Goal: Book appointment/travel/reservation

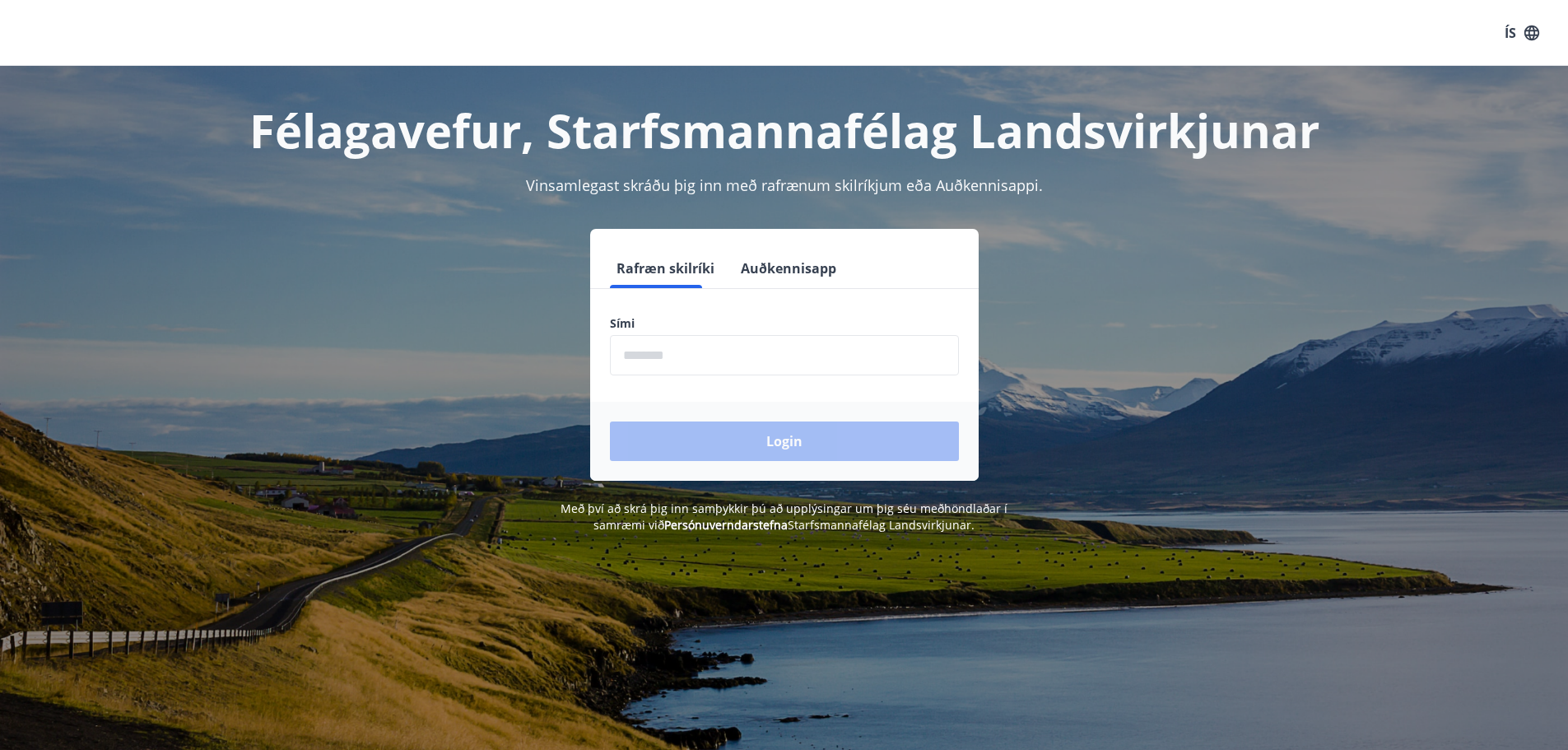
click at [692, 345] on input "phone" at bounding box center [784, 355] width 349 height 40
click at [709, 442] on div "Login" at bounding box center [784, 440] width 388 height 79
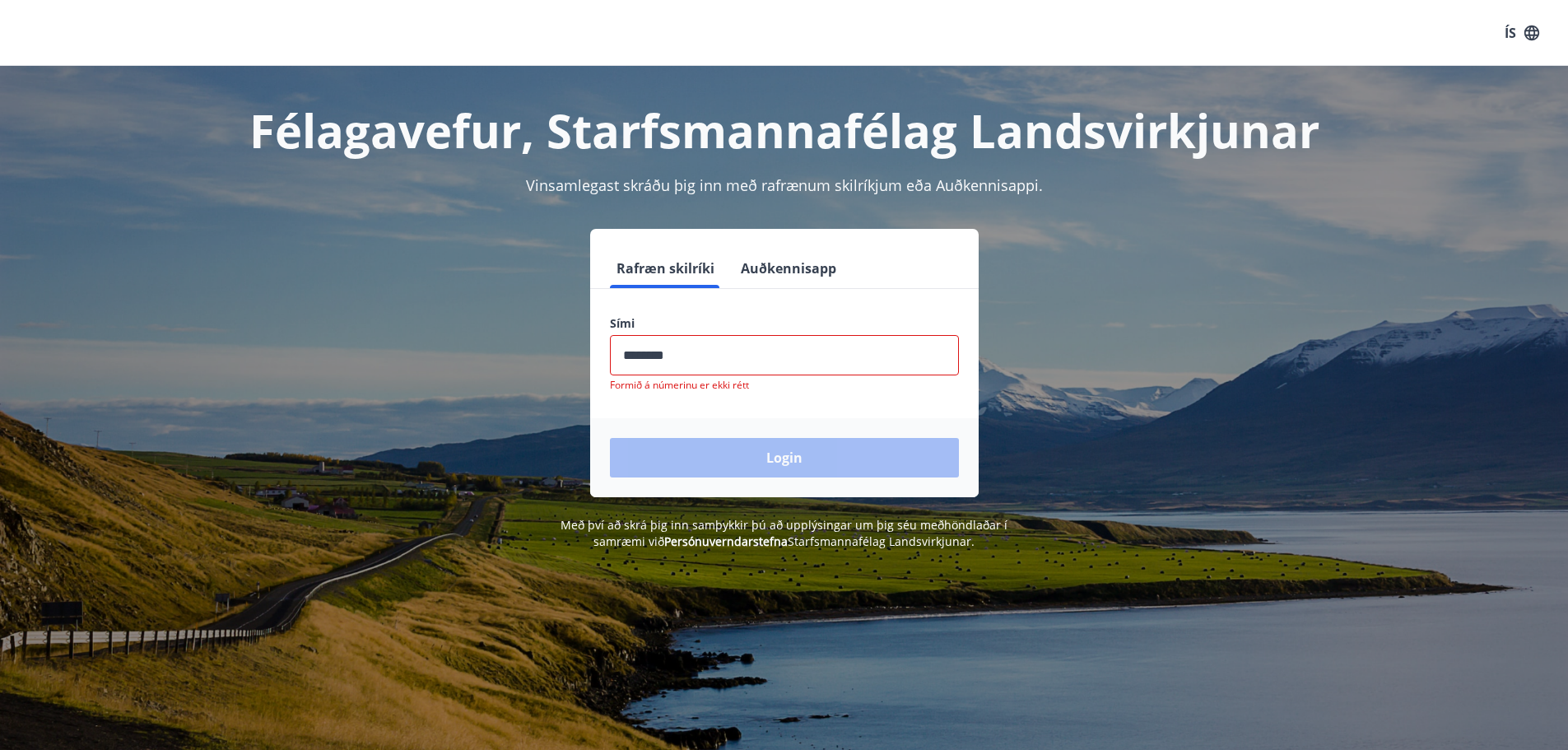
drag, startPoint x: 657, startPoint y: 352, endPoint x: 672, endPoint y: 356, distance: 15.5
click at [656, 352] on input "phone" at bounding box center [784, 355] width 349 height 40
drag, startPoint x: 693, startPoint y: 354, endPoint x: 650, endPoint y: 364, distance: 44.1
click at [650, 364] on input "phone" at bounding box center [784, 355] width 349 height 40
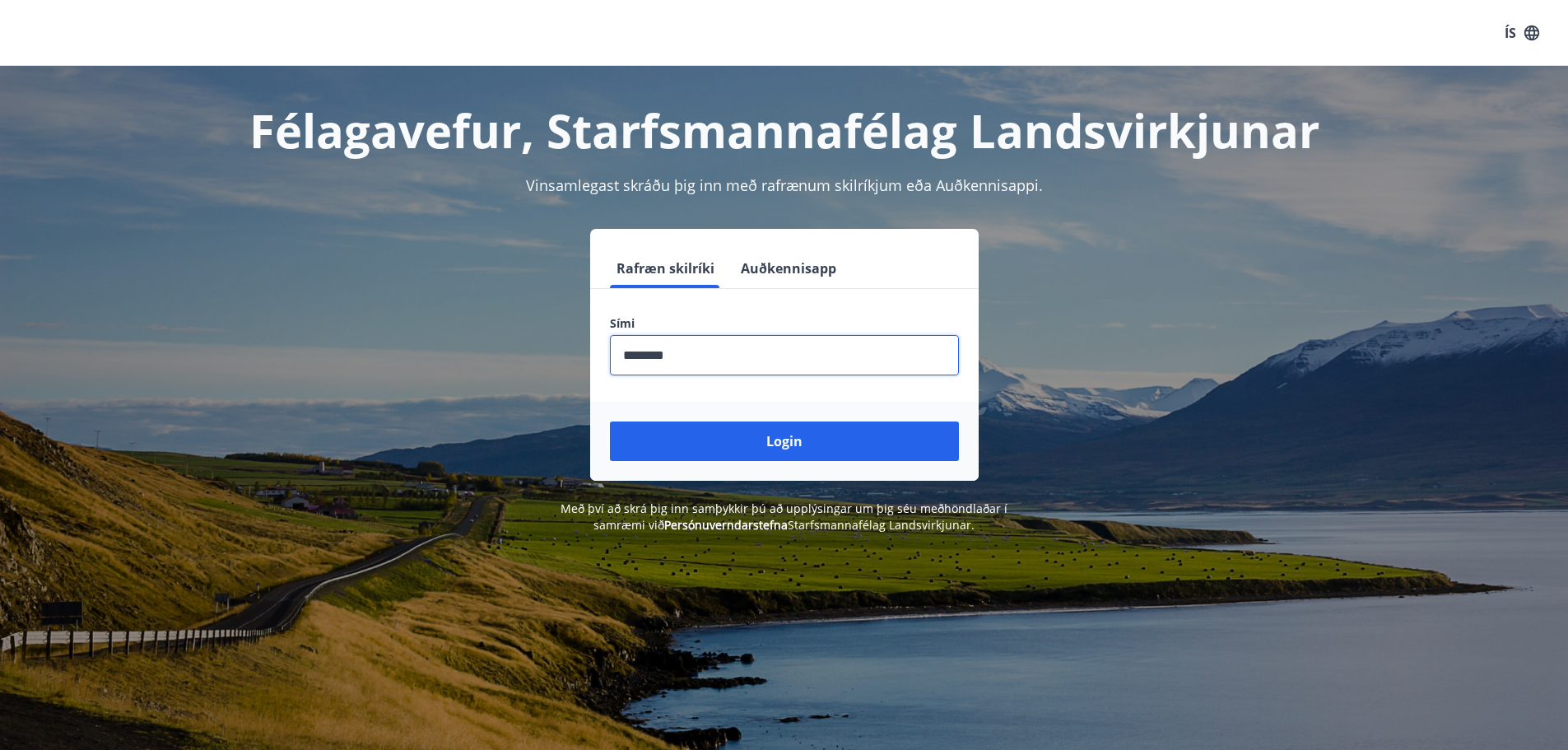
type input "********"
click at [610, 422] on button "Login" at bounding box center [784, 441] width 349 height 39
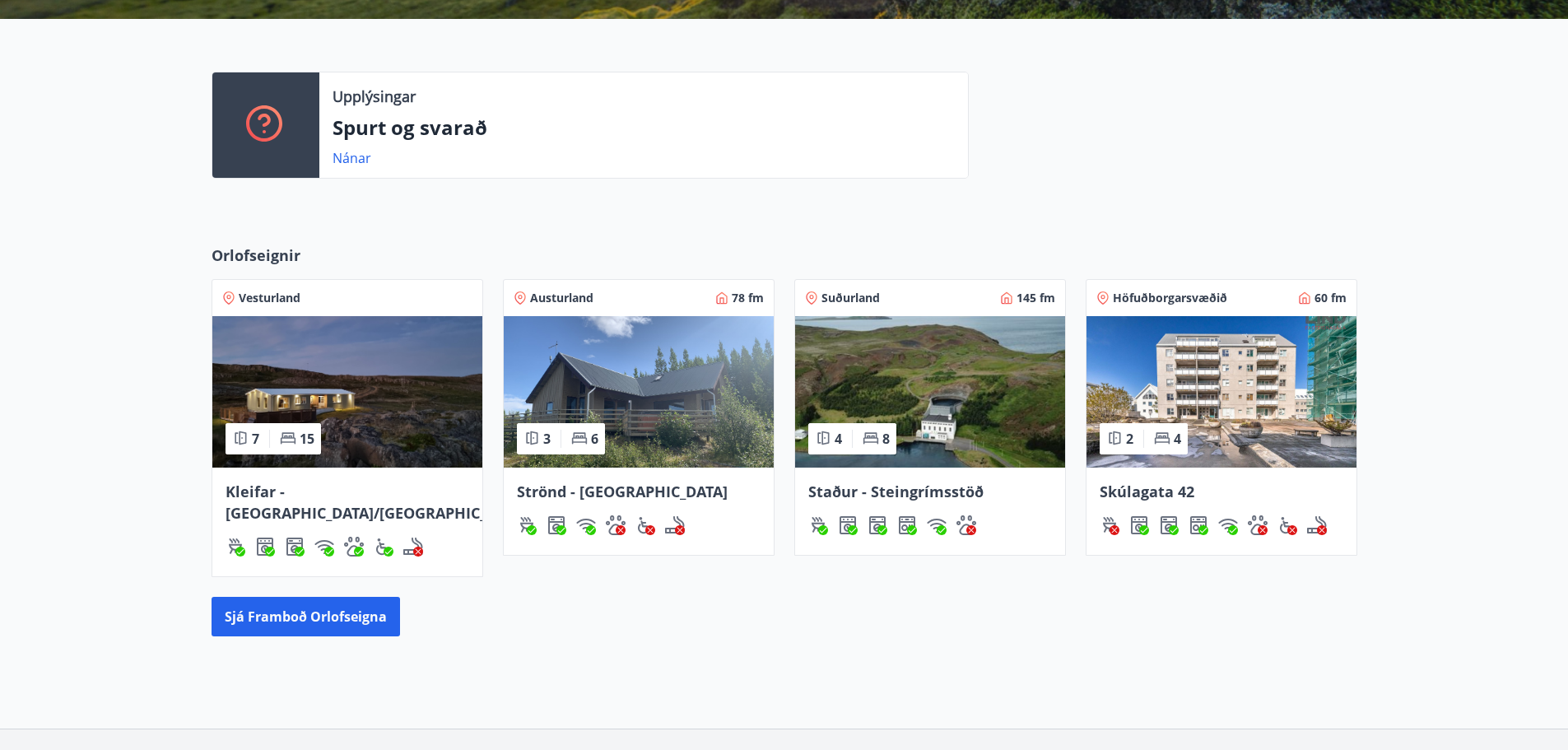
scroll to position [412, 0]
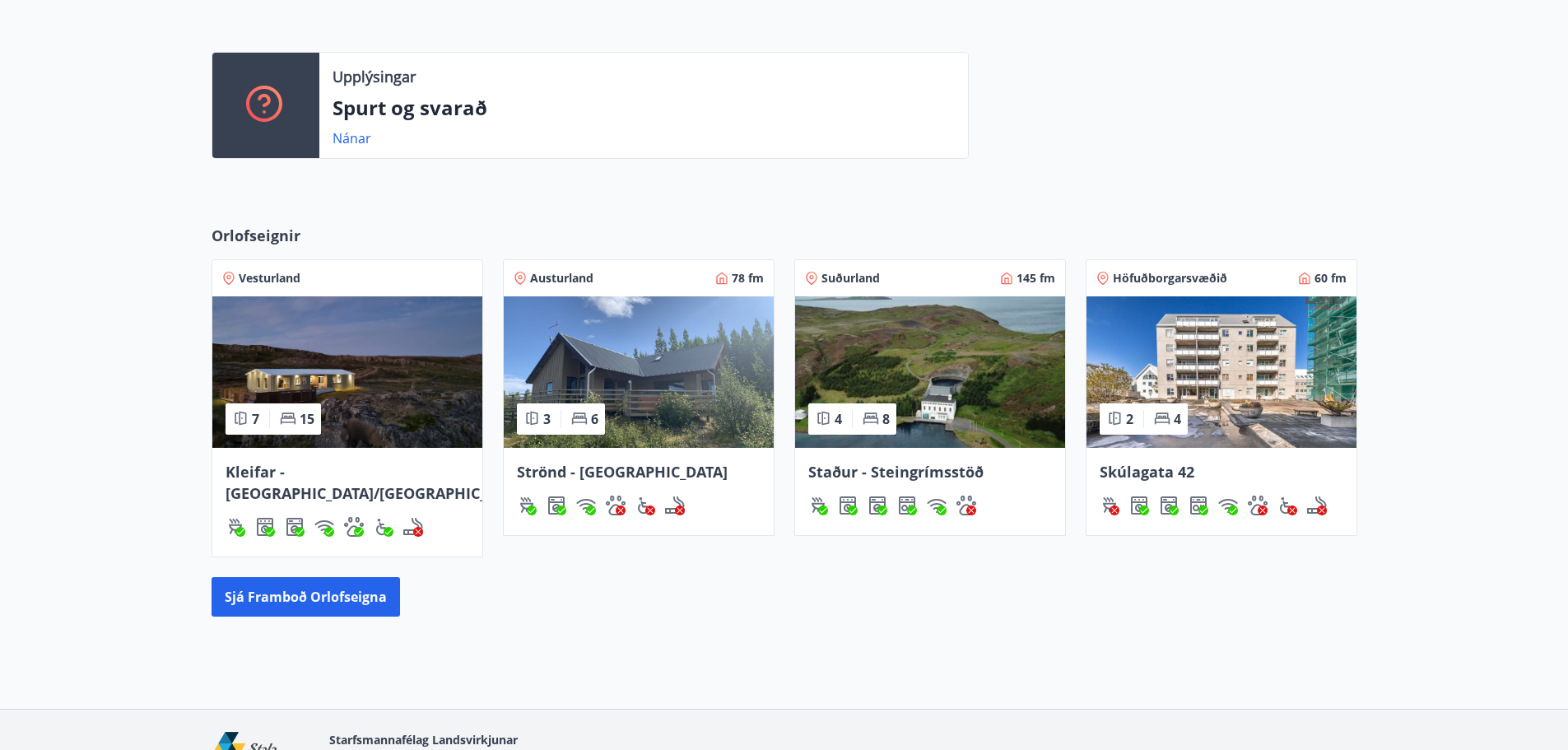
click at [1215, 384] on img at bounding box center [1221, 372] width 270 height 151
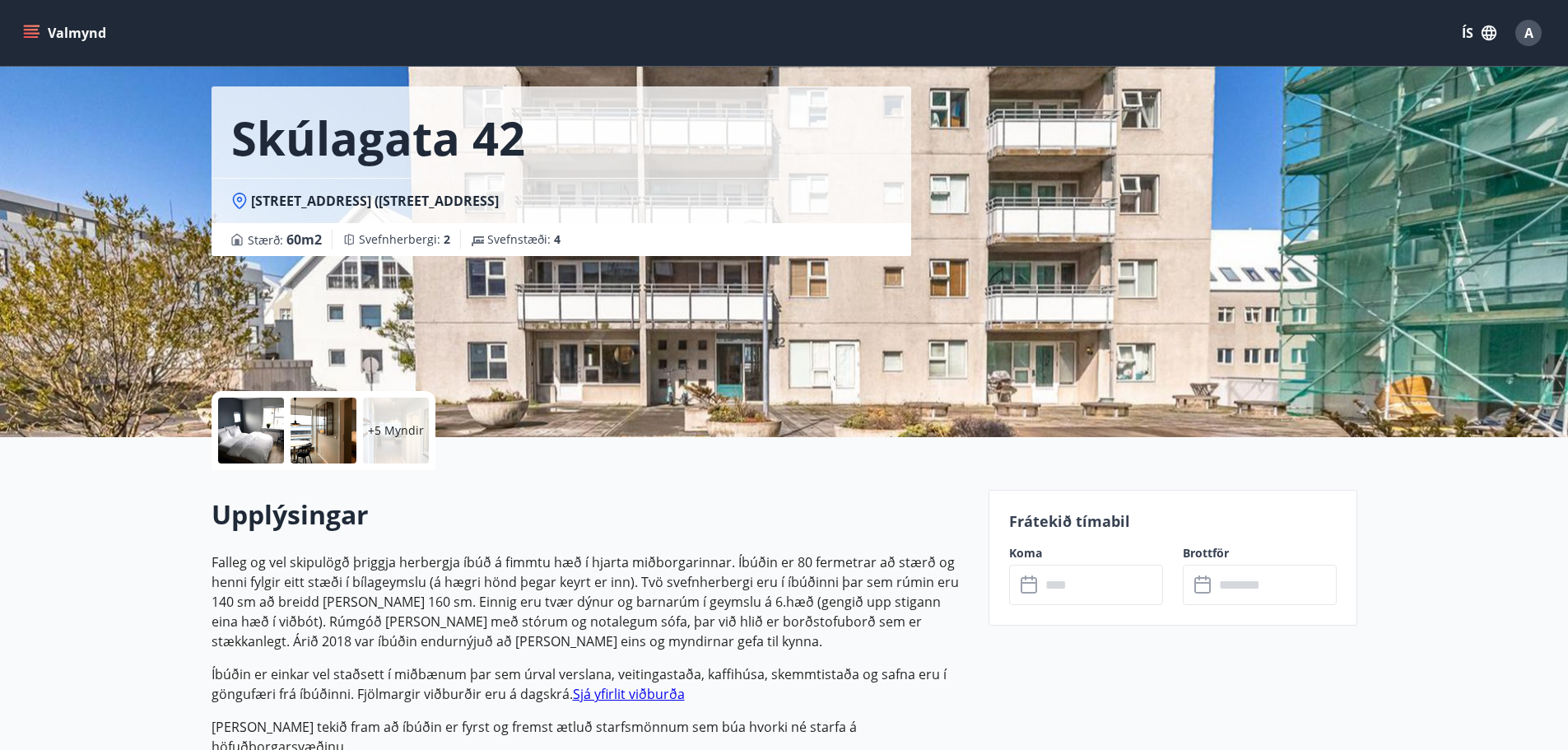
scroll to position [83, 0]
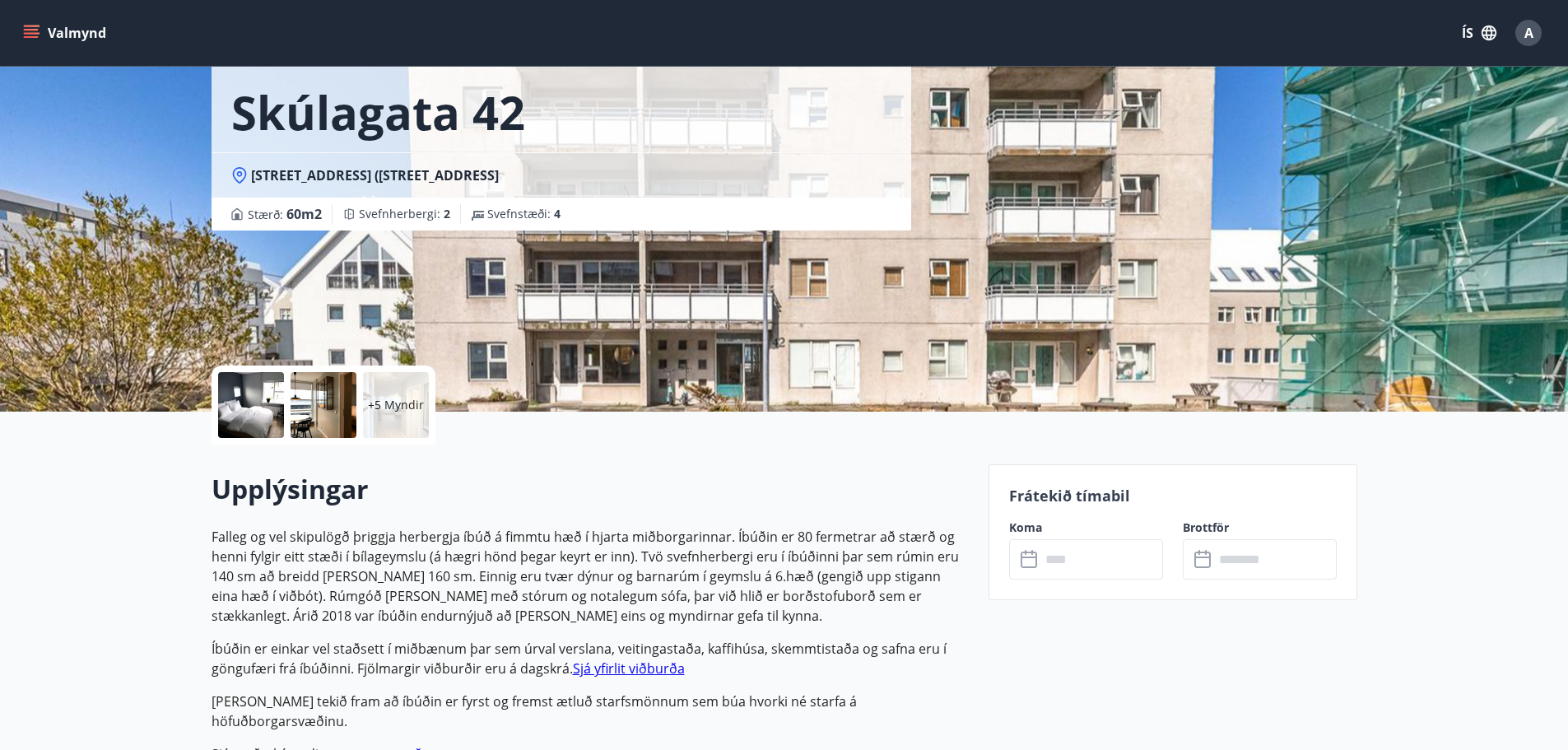
click at [1093, 547] on input "text" at bounding box center [1101, 558] width 123 height 40
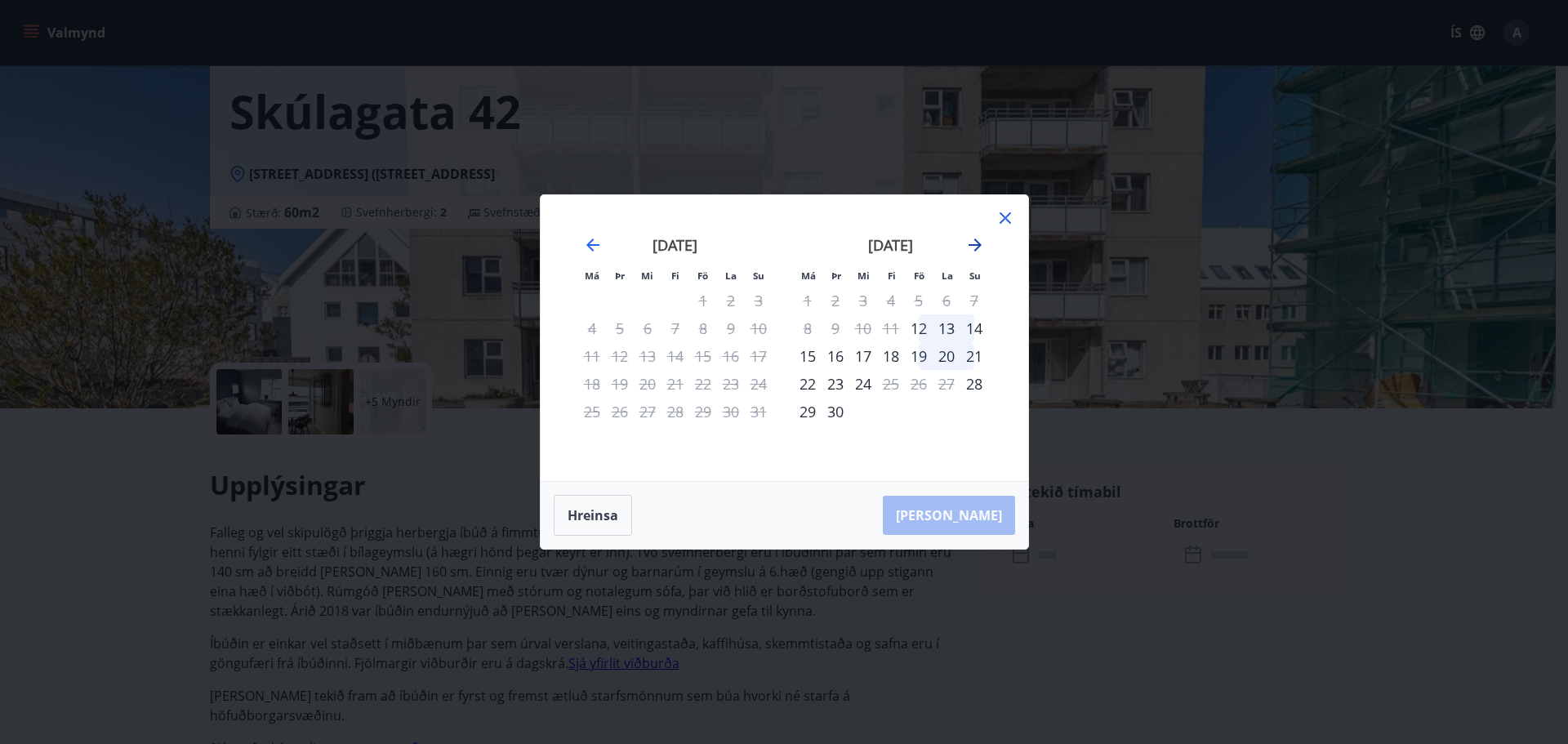
click at [980, 250] on icon "Move forward to switch to the next month." at bounding box center [975, 245] width 20 height 20
click at [1003, 222] on icon at bounding box center [1005, 217] width 20 height 20
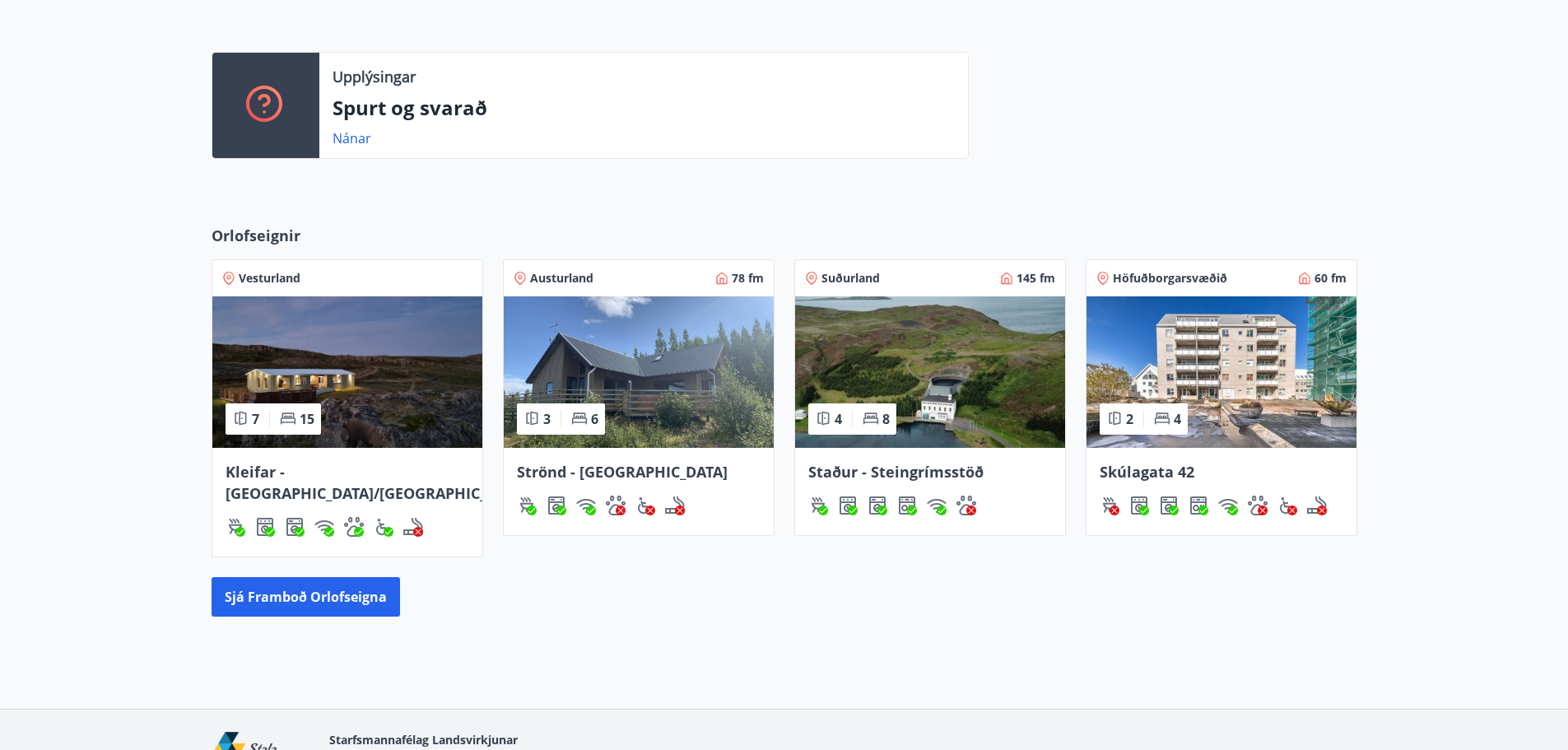
scroll to position [425, 0]
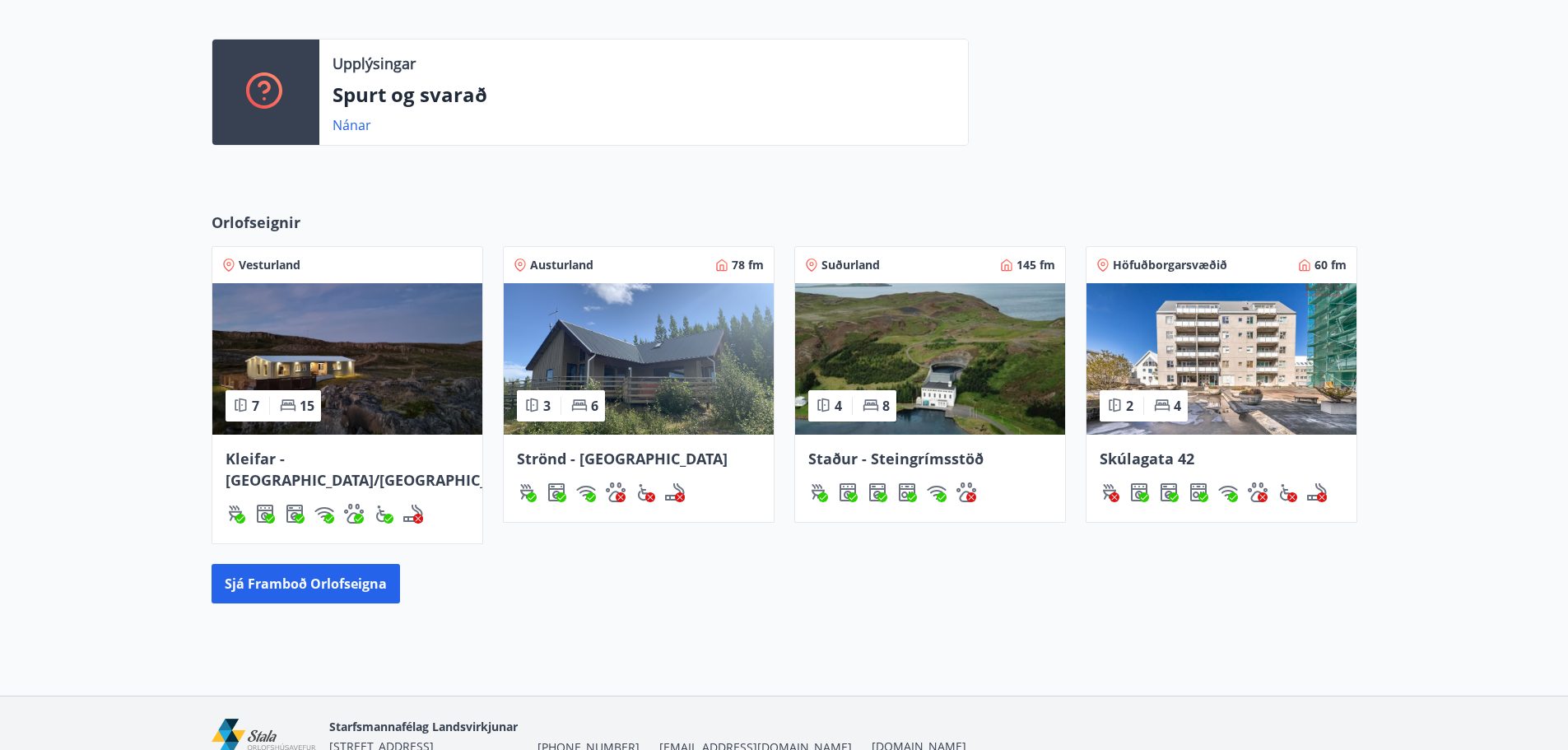
click at [336, 350] on img at bounding box center [347, 359] width 270 height 151
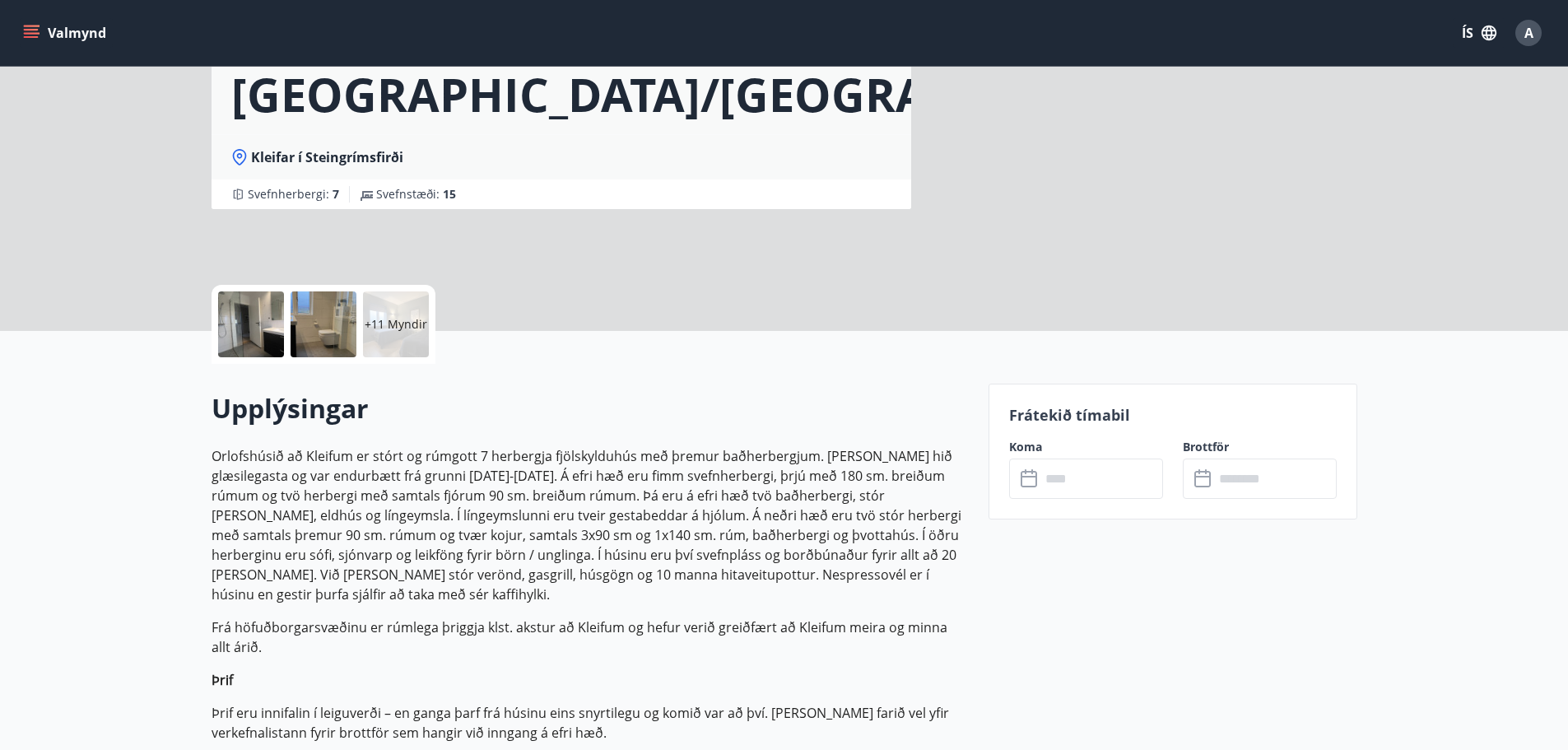
scroll to position [164, 0]
click at [1064, 470] on input "text" at bounding box center [1101, 477] width 123 height 40
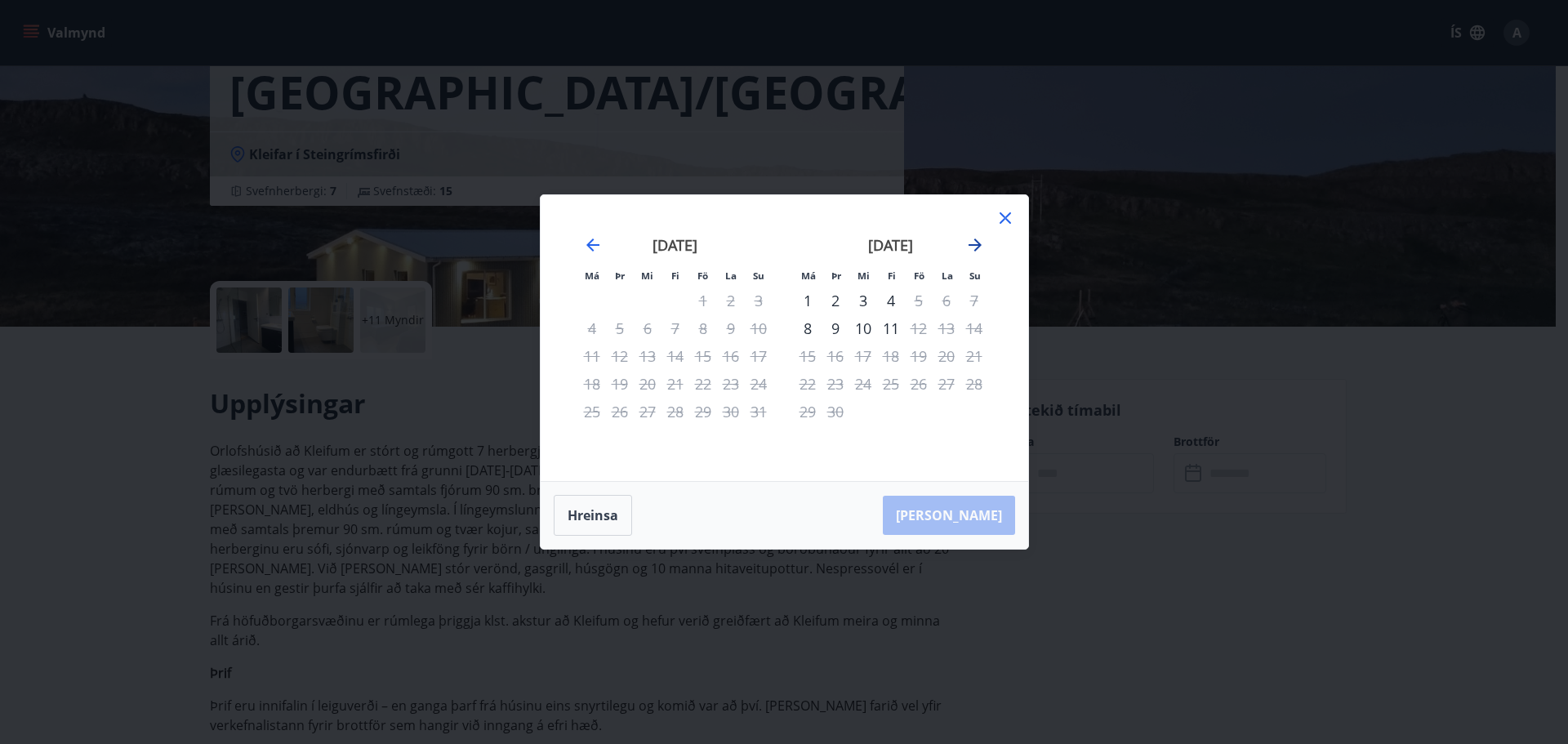
click at [972, 248] on icon "Move forward to switch to the next month." at bounding box center [975, 245] width 20 height 20
click at [1007, 216] on icon at bounding box center [1006, 218] width 12 height 12
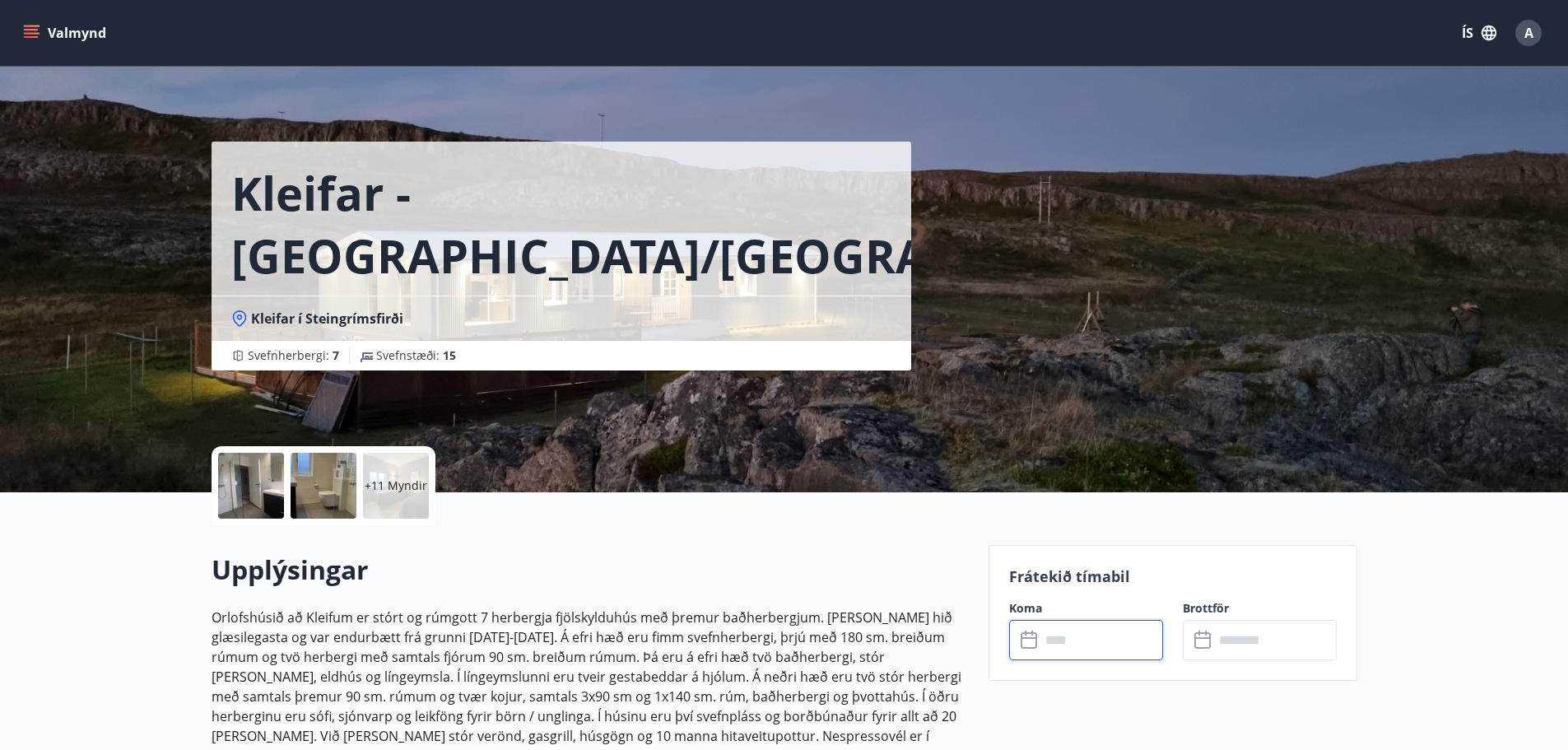
scroll to position [0, 0]
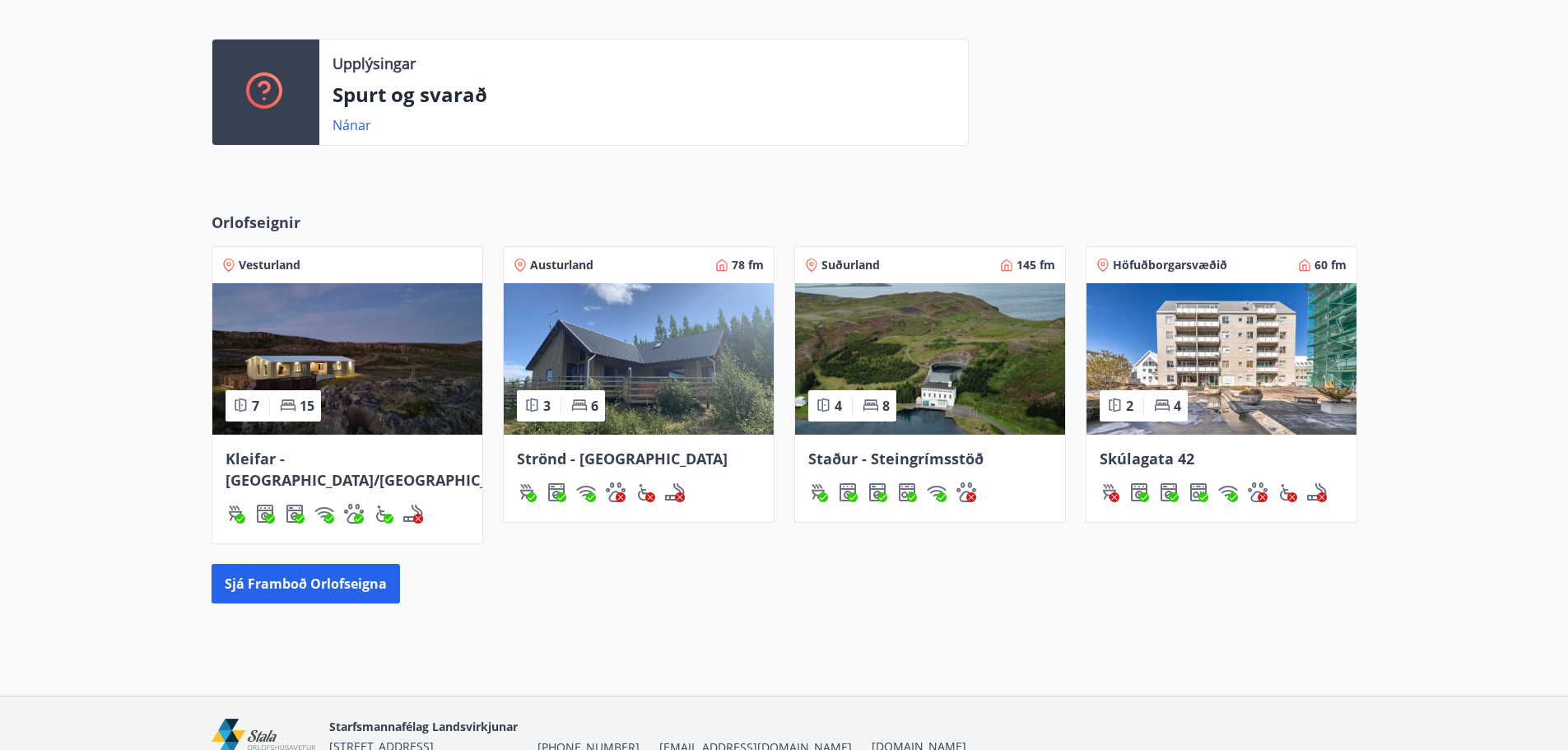
scroll to position [437, 0]
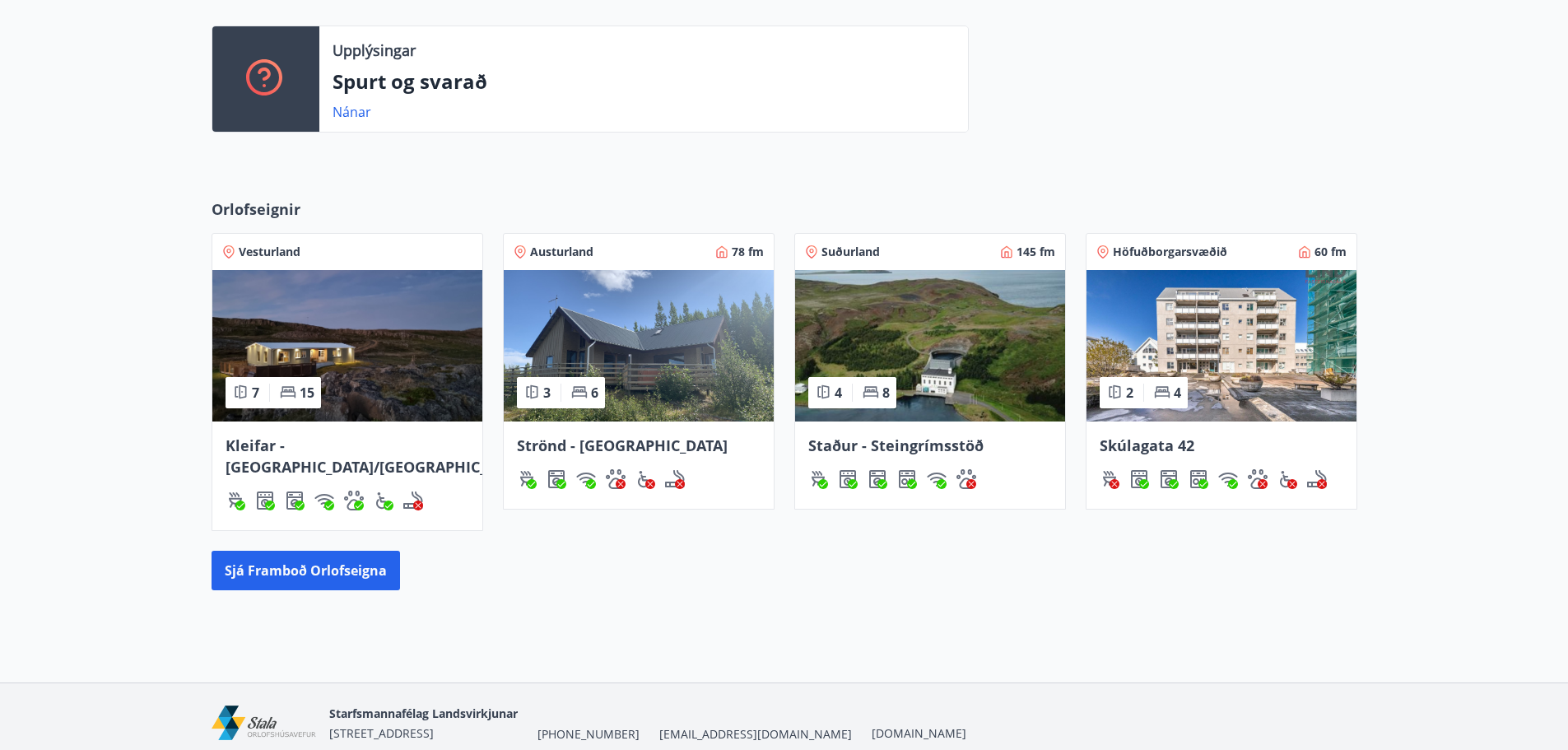
click at [330, 329] on img at bounding box center [347, 346] width 270 height 151
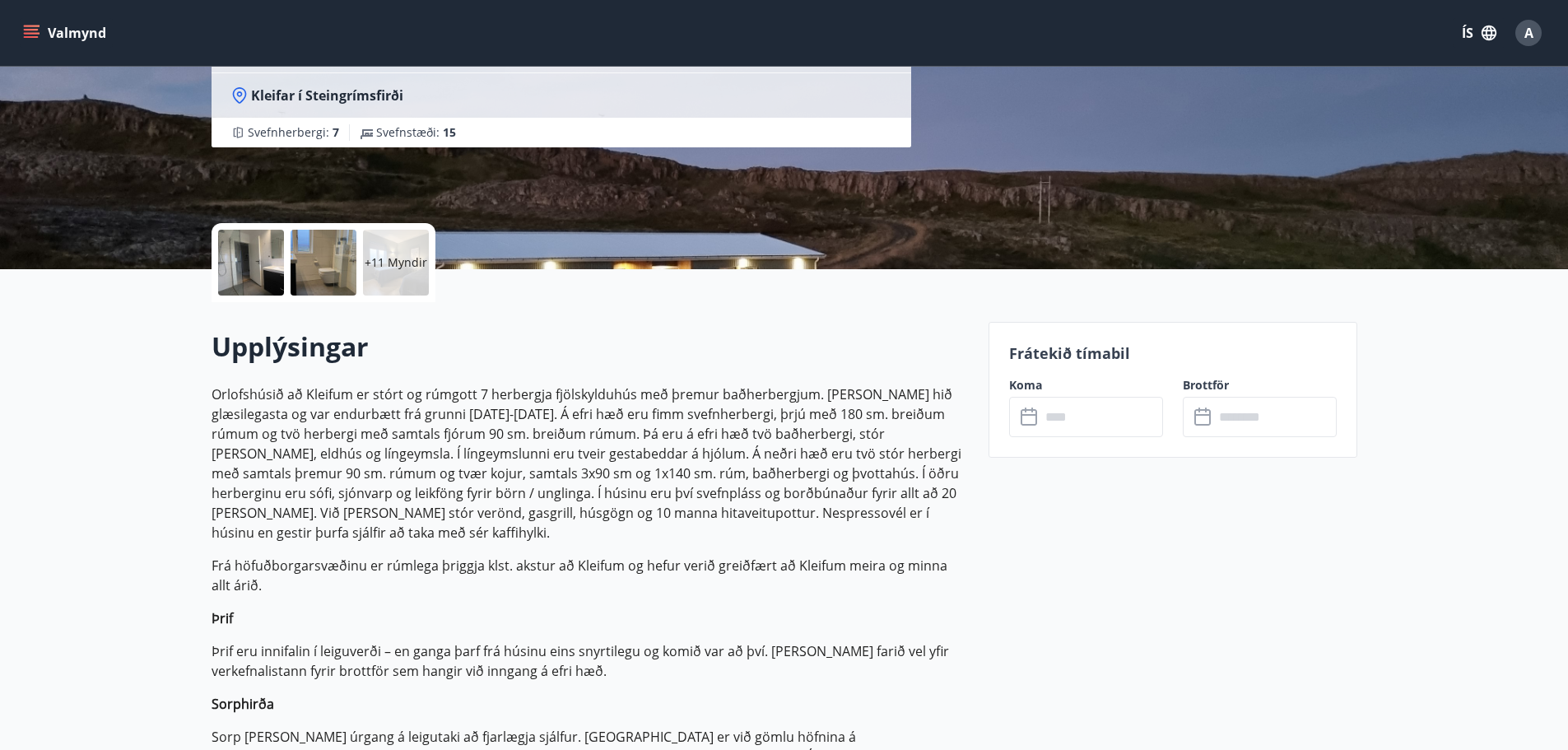
scroll to position [247, 0]
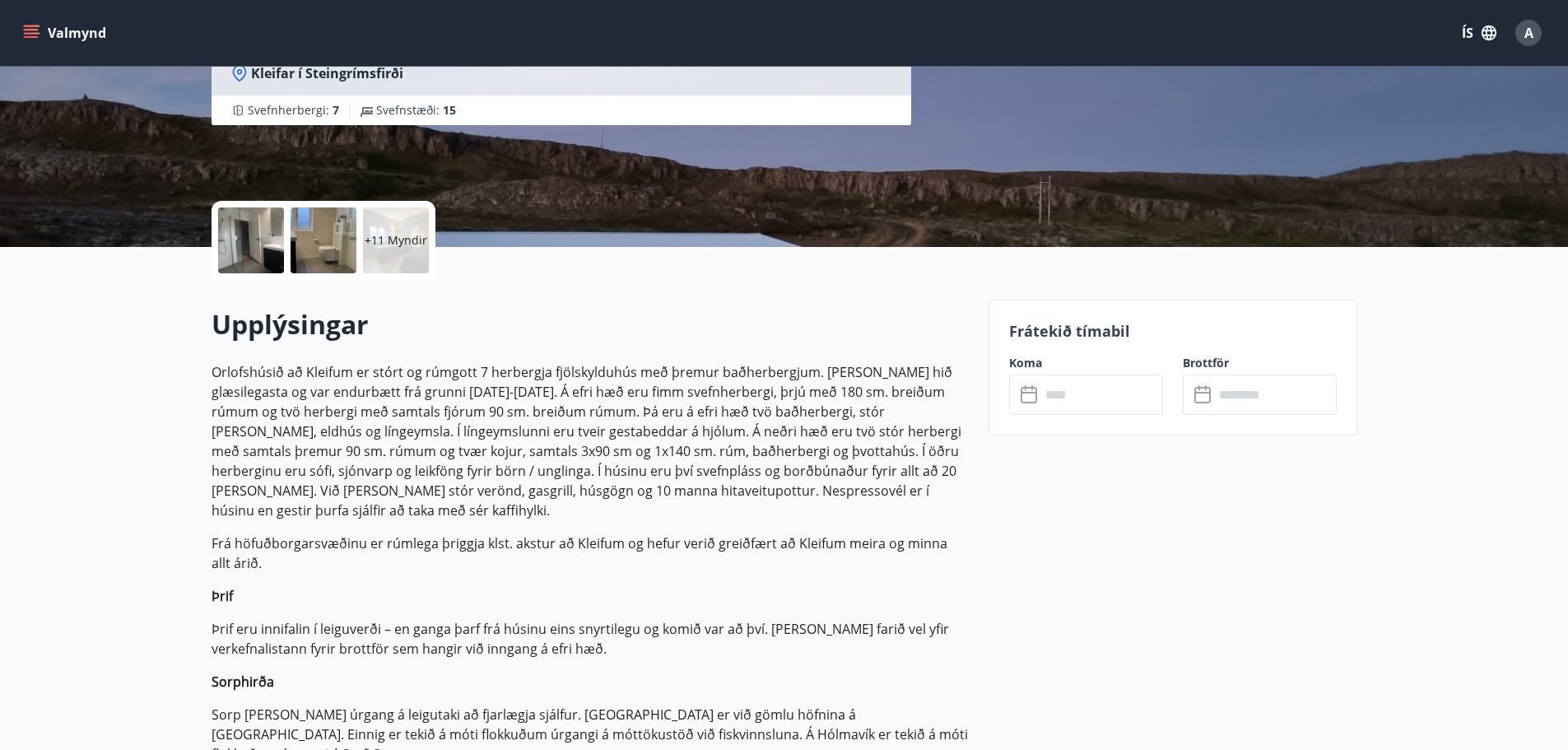
click at [1069, 376] on input "text" at bounding box center [1101, 394] width 123 height 40
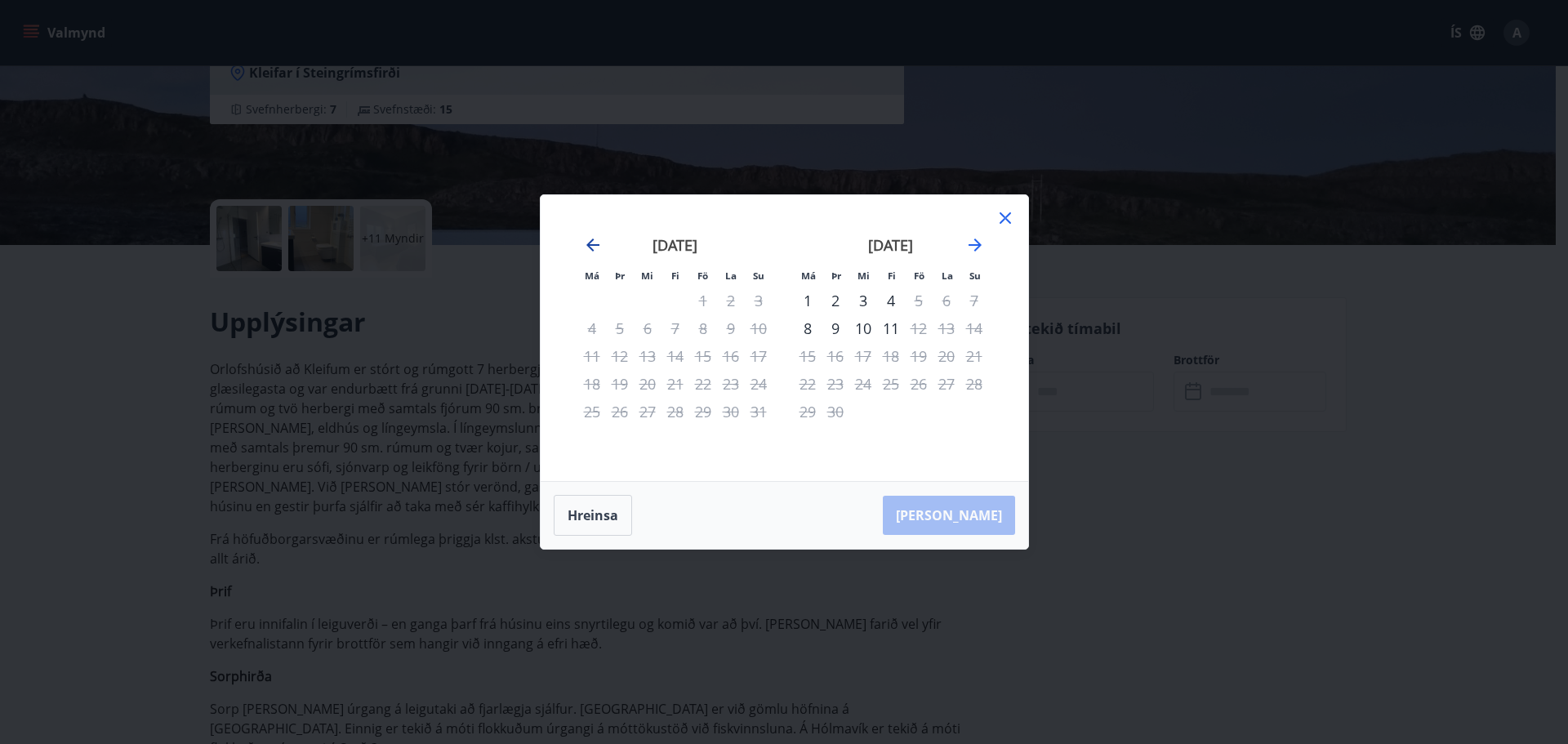
click at [583, 246] on icon "Move backward to switch to the previous month." at bounding box center [593, 245] width 20 height 20
click at [588, 242] on icon "Move backward to switch to the previous month." at bounding box center [593, 245] width 20 height 20
click at [997, 216] on icon at bounding box center [1005, 217] width 20 height 20
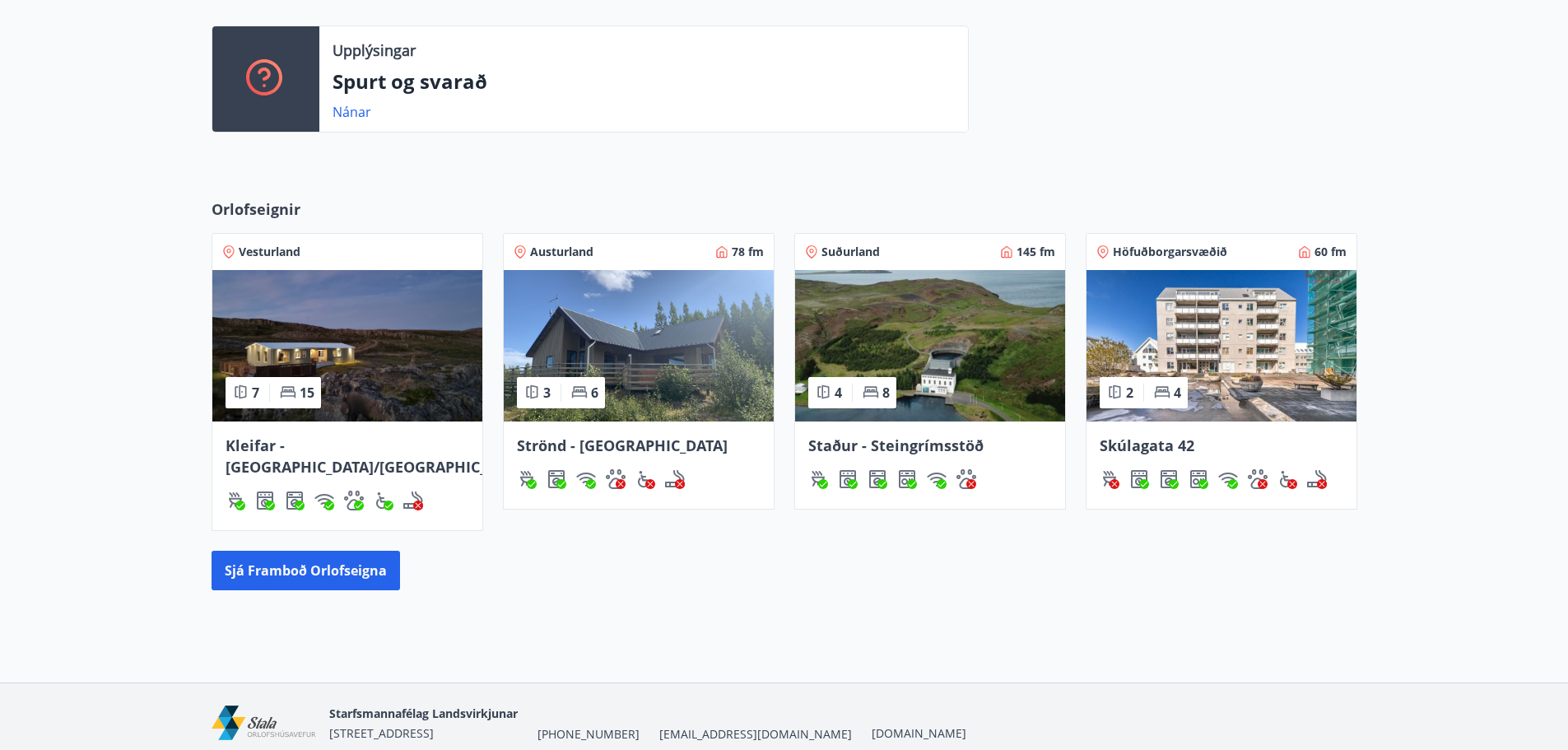
scroll to position [451, 0]
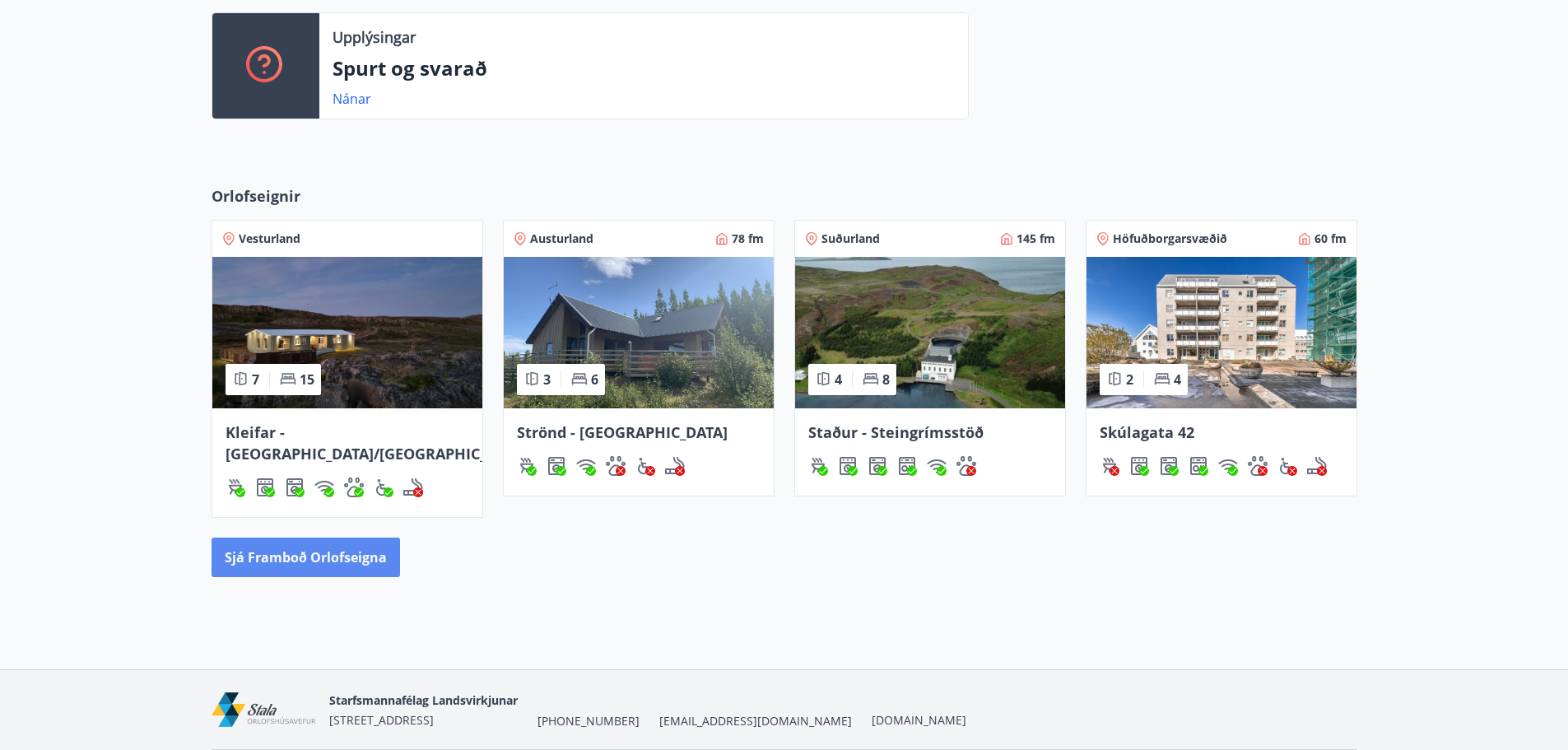
click at [291, 538] on button "Sjá framboð orlofseigna" at bounding box center [306, 557] width 189 height 39
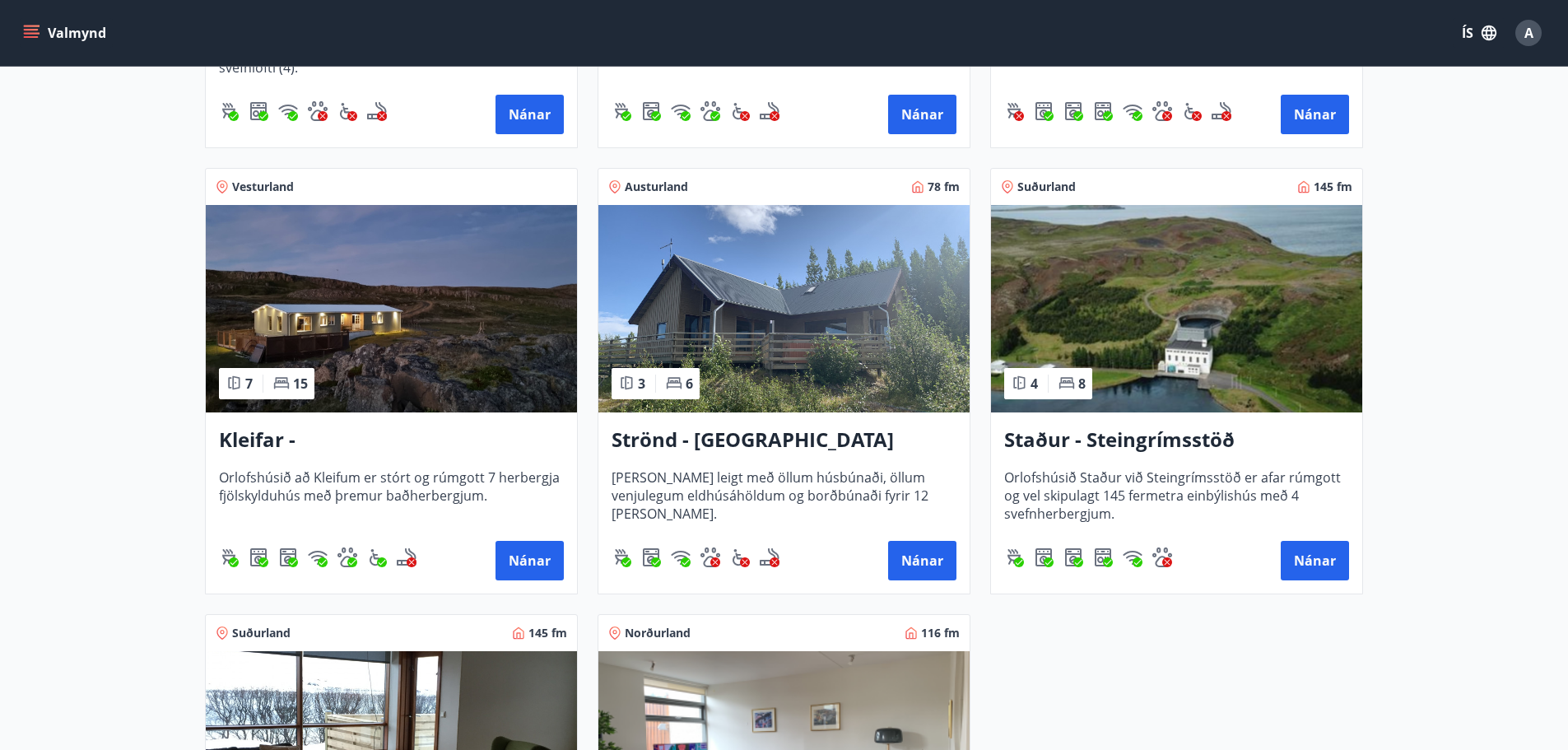
scroll to position [659, 0]
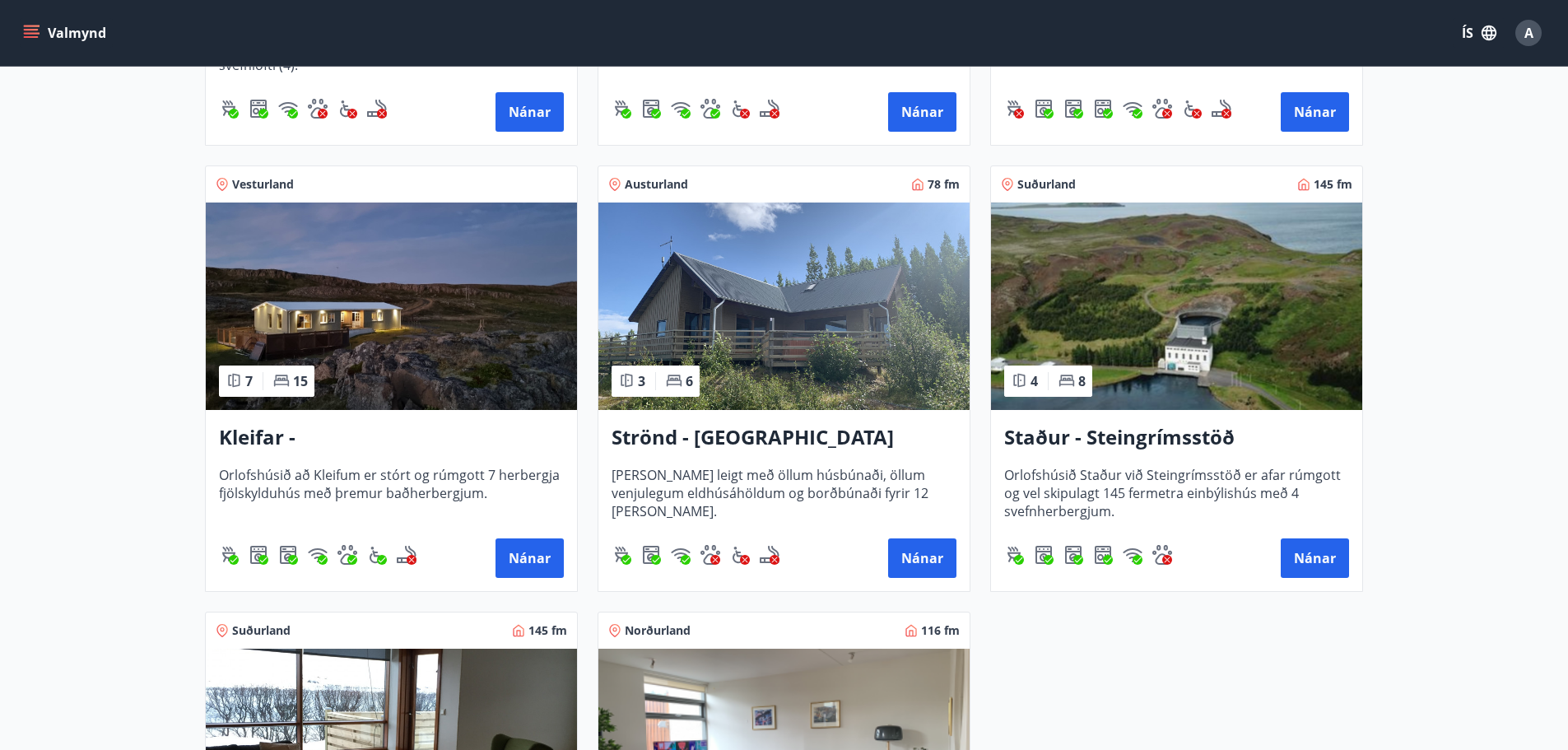
click at [750, 322] on img at bounding box center [784, 306] width 372 height 207
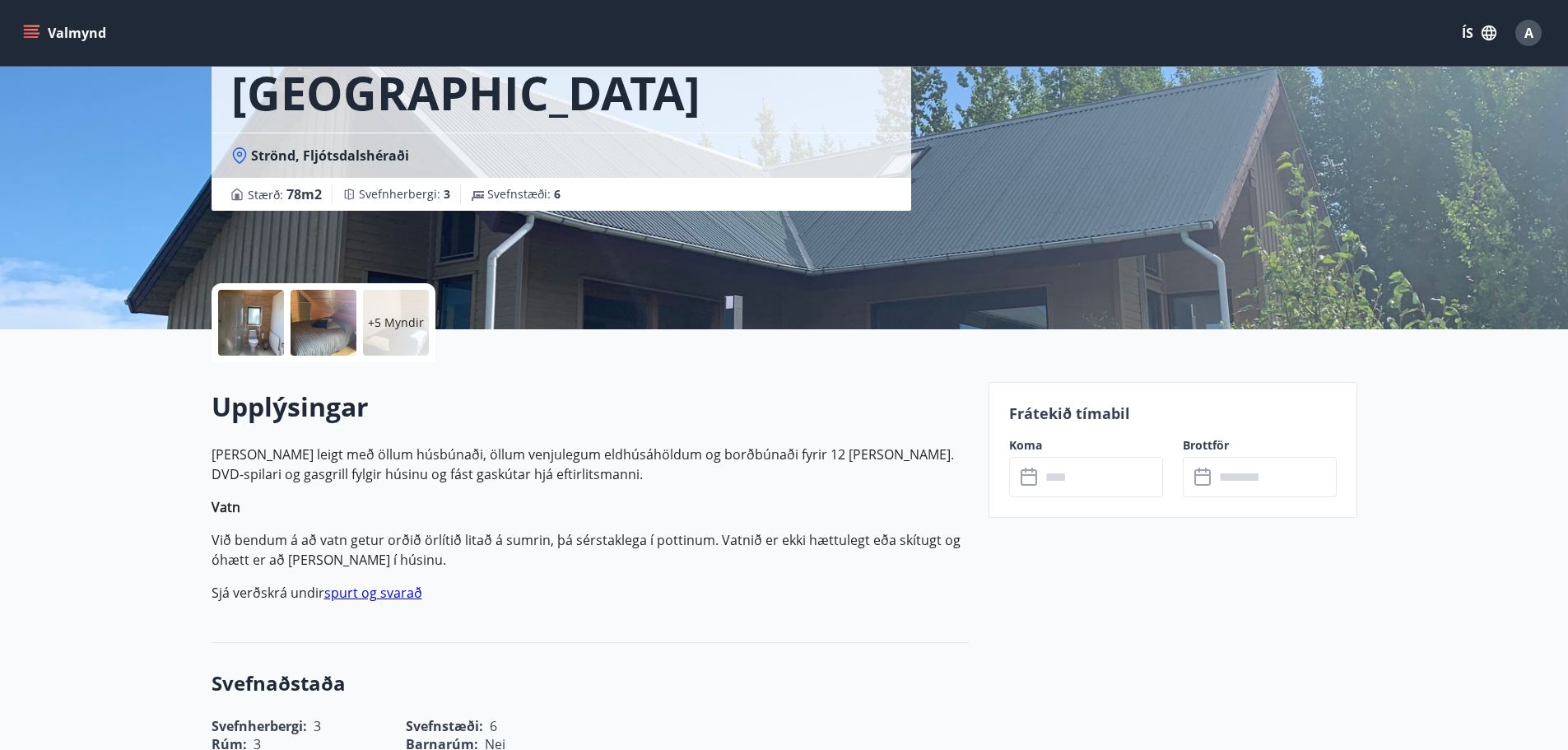
scroll to position [412, 0]
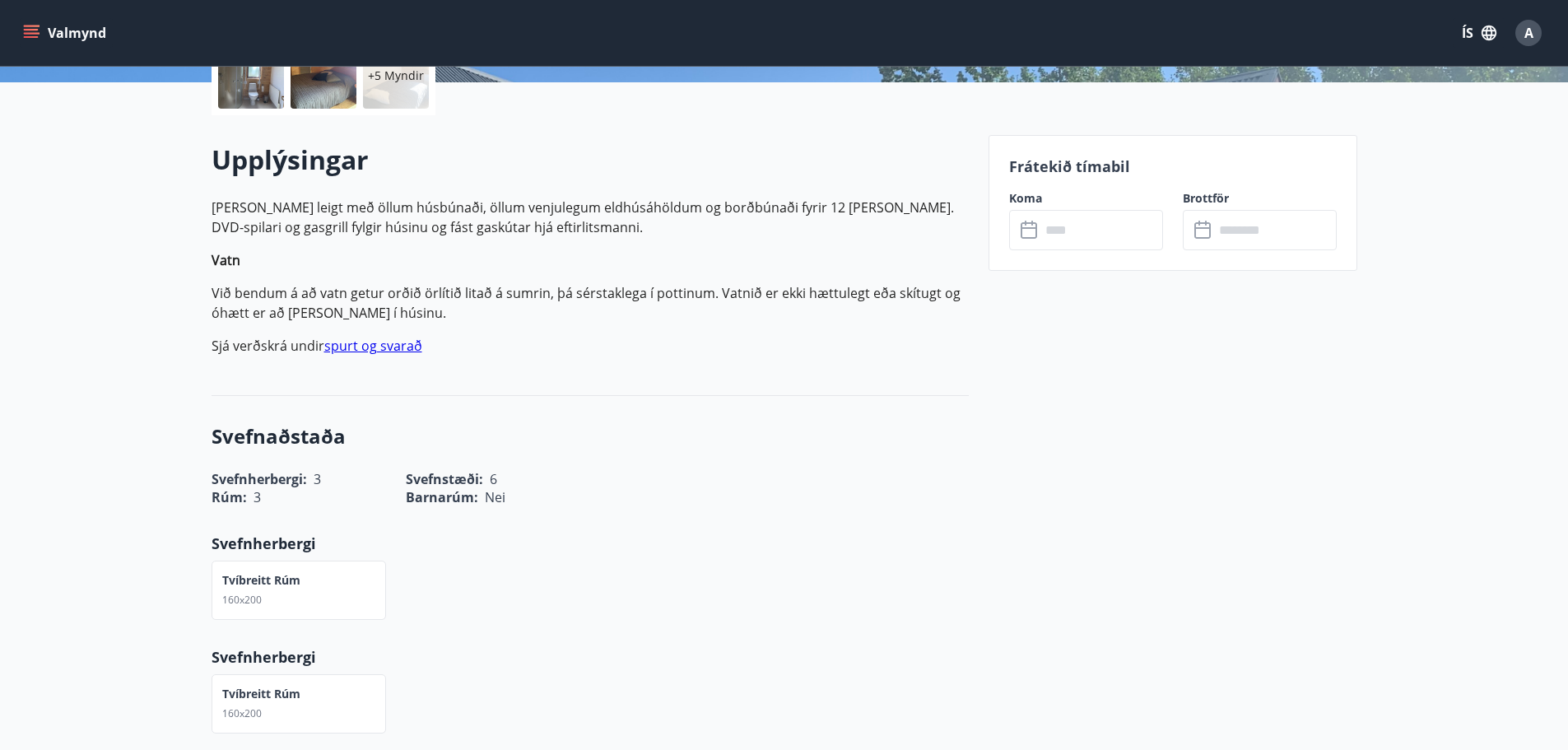
click at [1058, 240] on input "text" at bounding box center [1101, 229] width 123 height 40
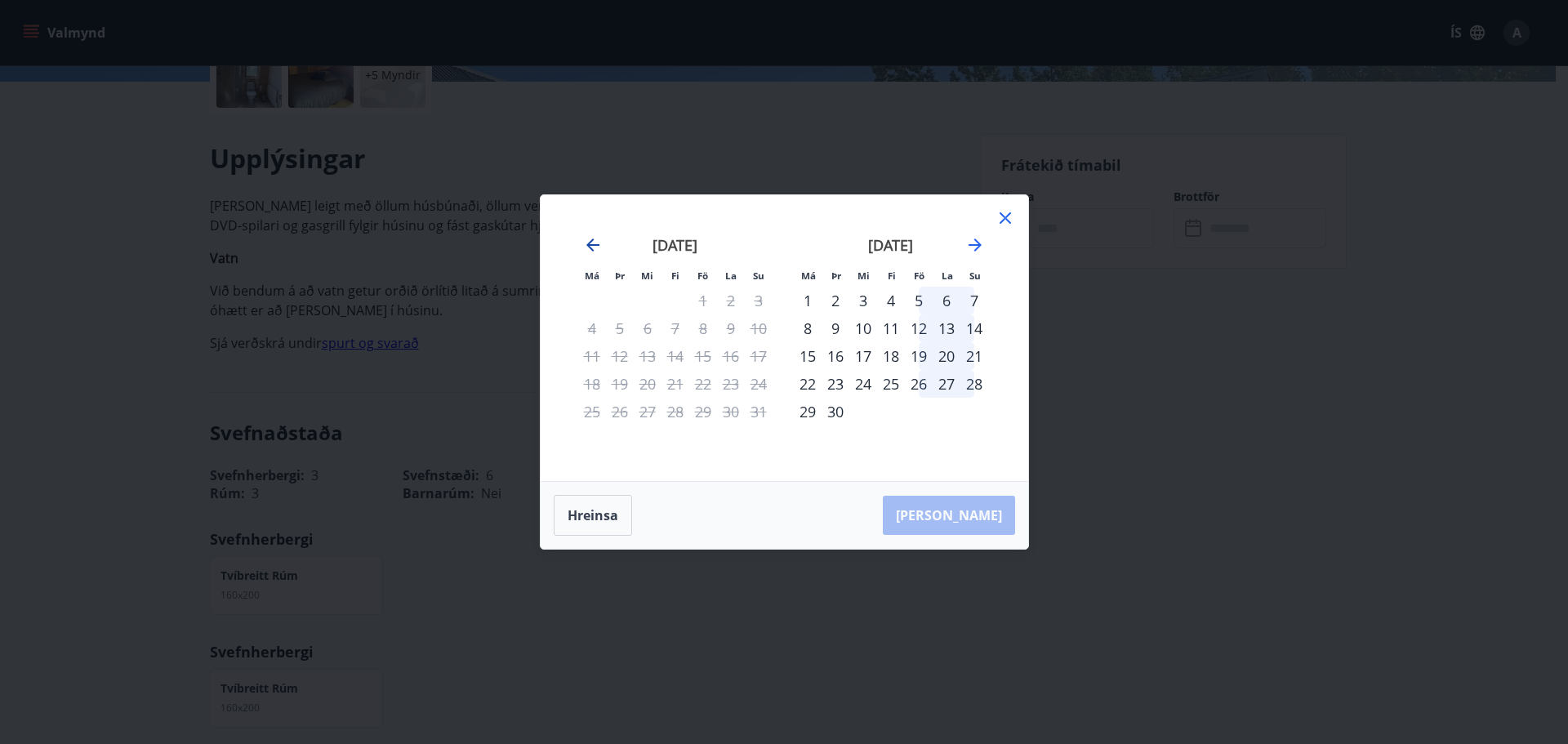
click at [596, 245] on icon "Move backward to switch to the previous month." at bounding box center [592, 244] width 13 height 13
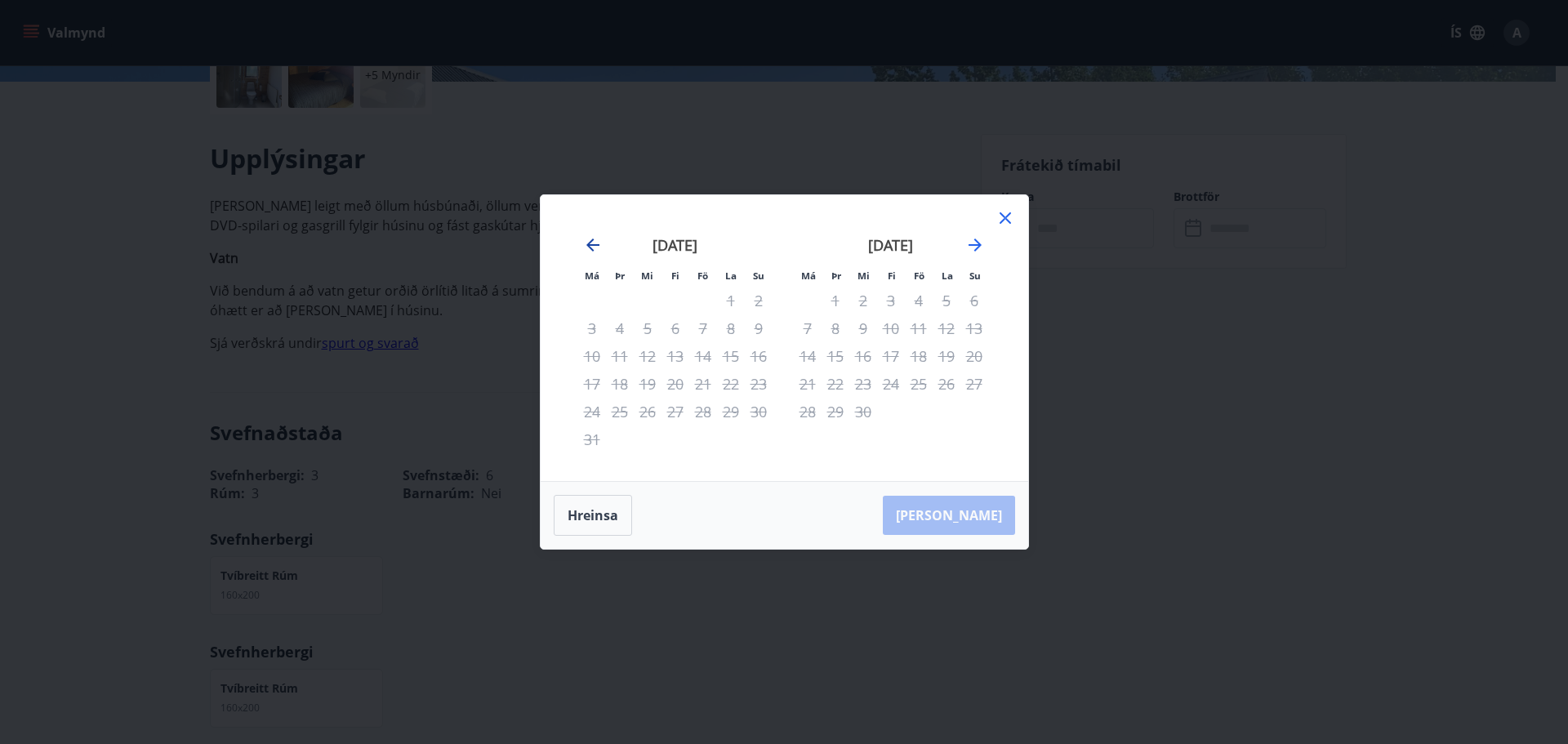
click at [596, 245] on icon "Move backward to switch to the previous month." at bounding box center [592, 244] width 13 height 13
click at [1009, 213] on icon at bounding box center [1005, 217] width 20 height 20
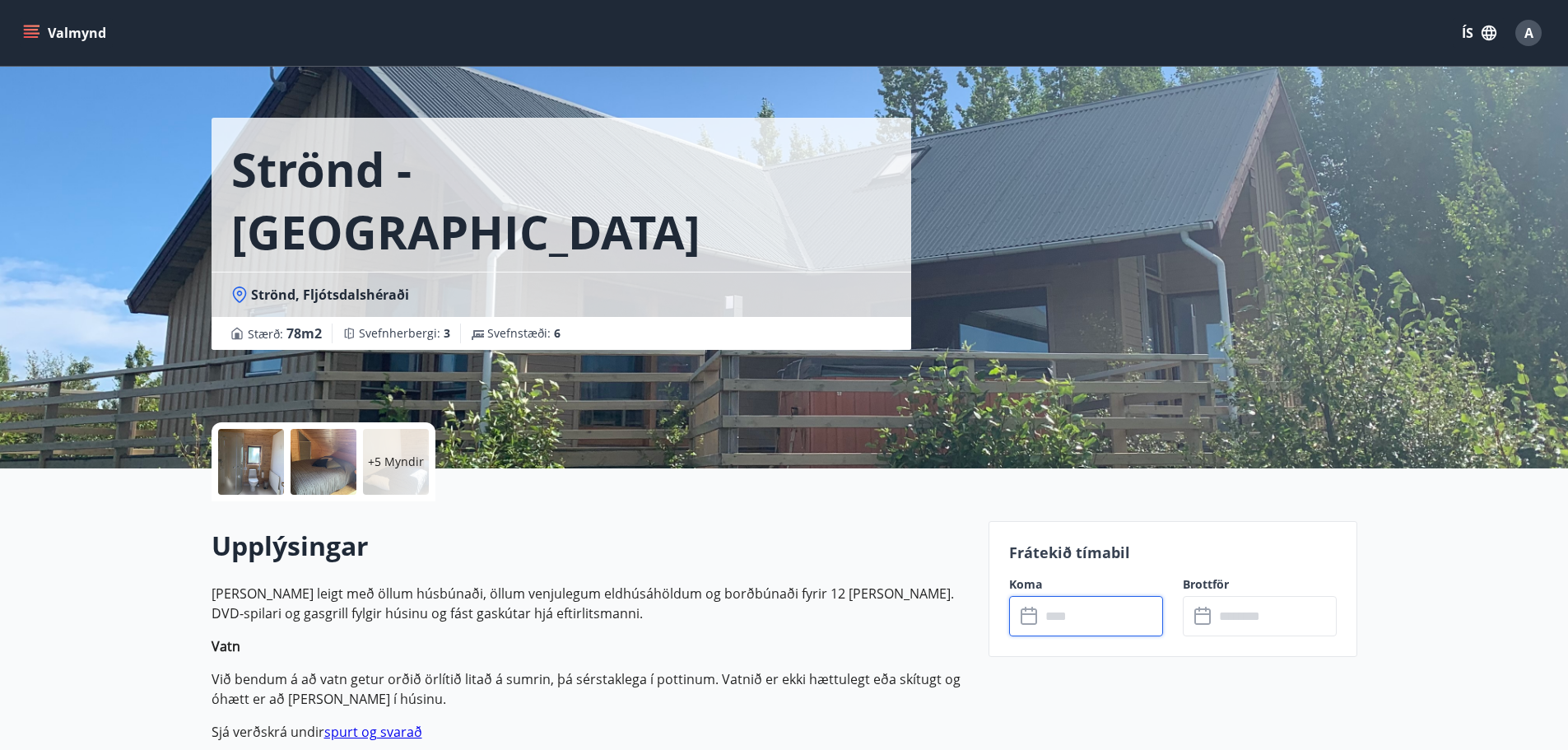
scroll to position [0, 0]
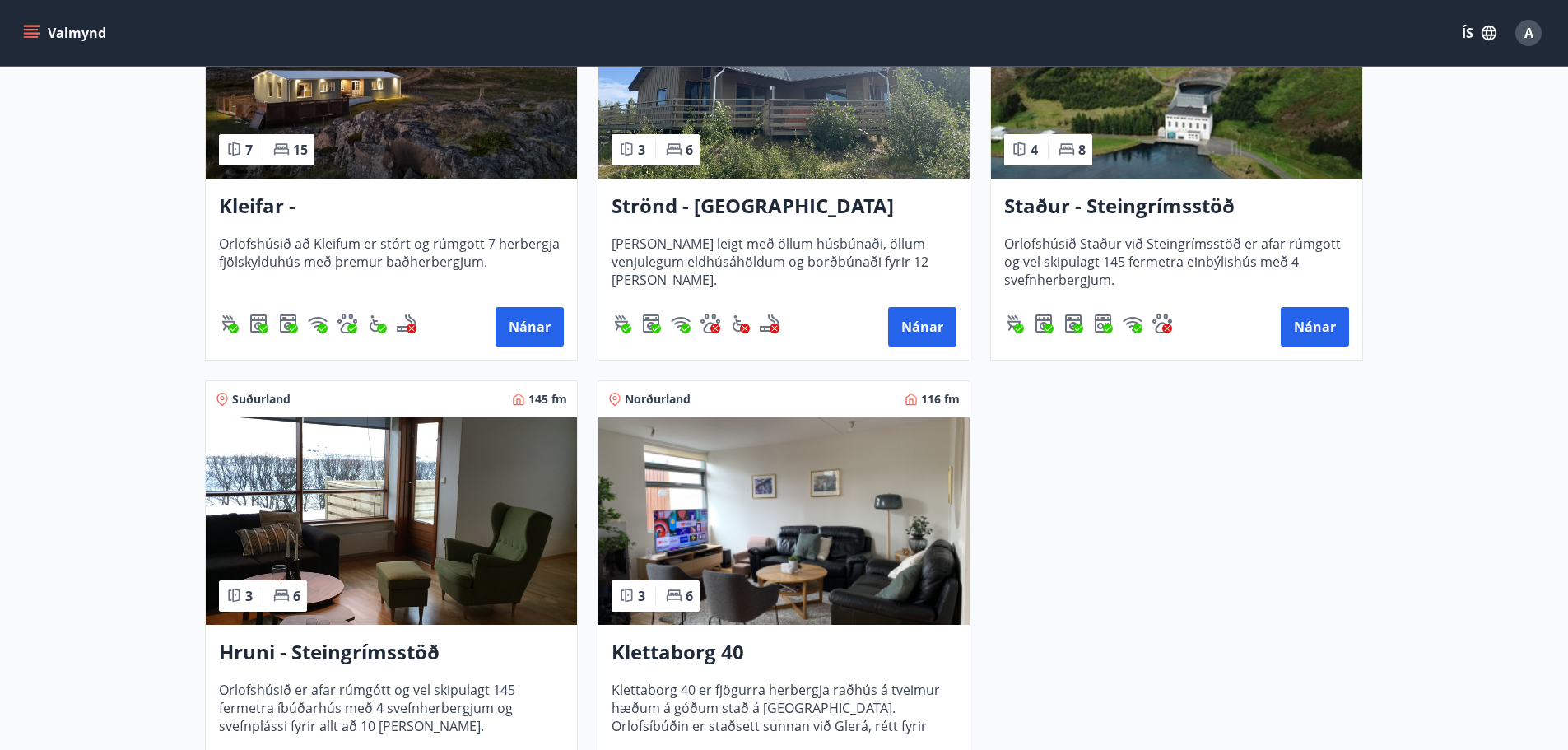
scroll to position [905, 0]
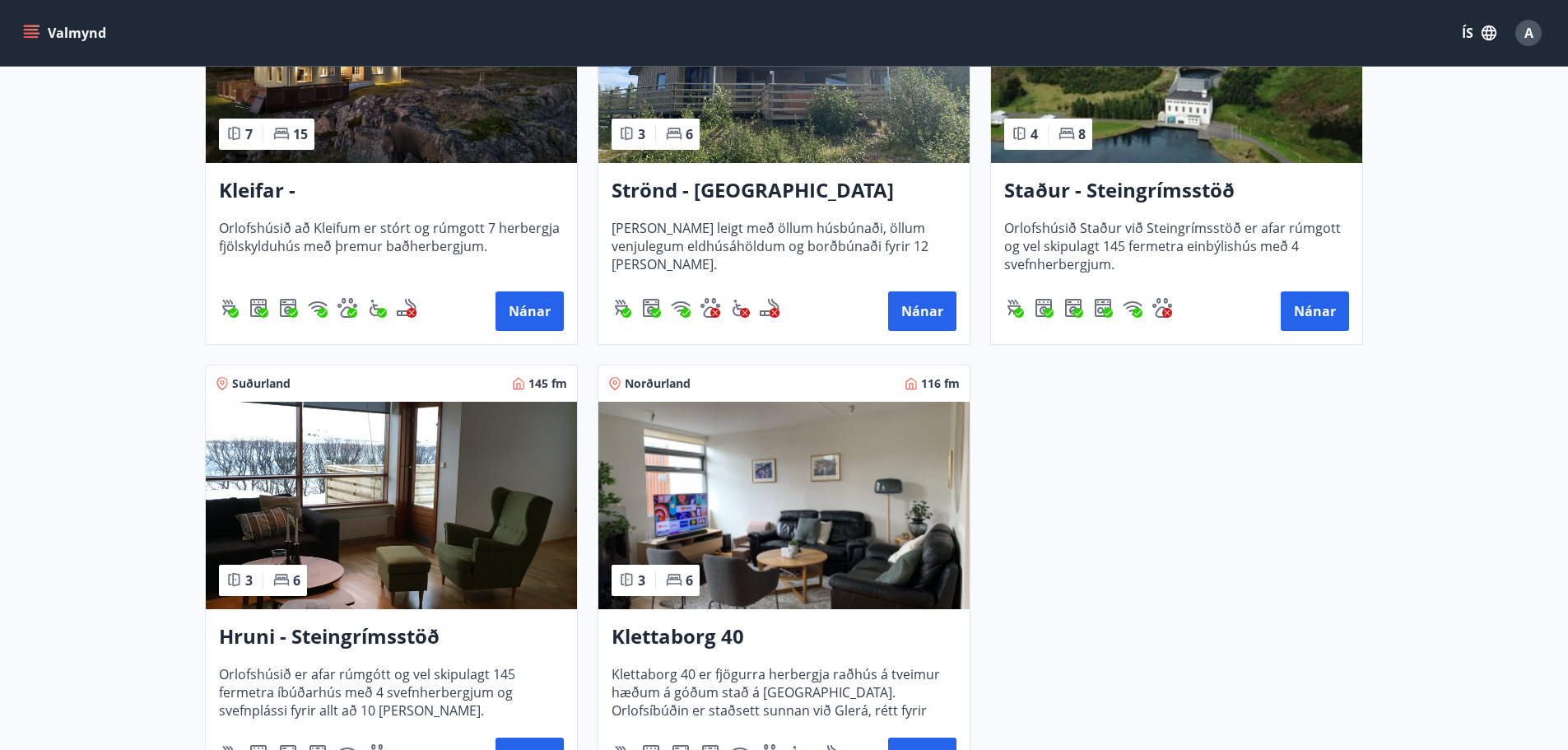
click at [739, 536] on img at bounding box center [784, 504] width 372 height 207
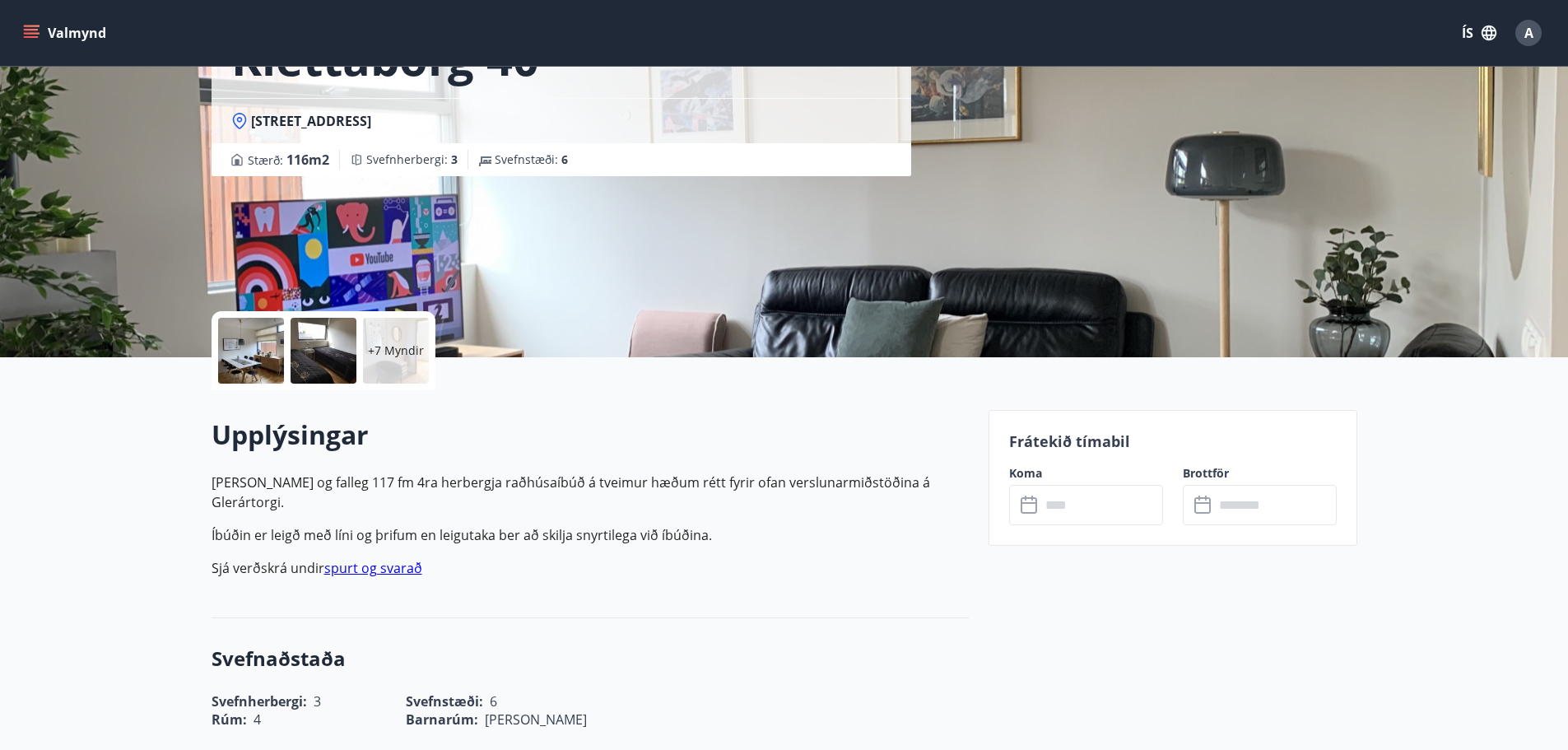
scroll to position [164, 0]
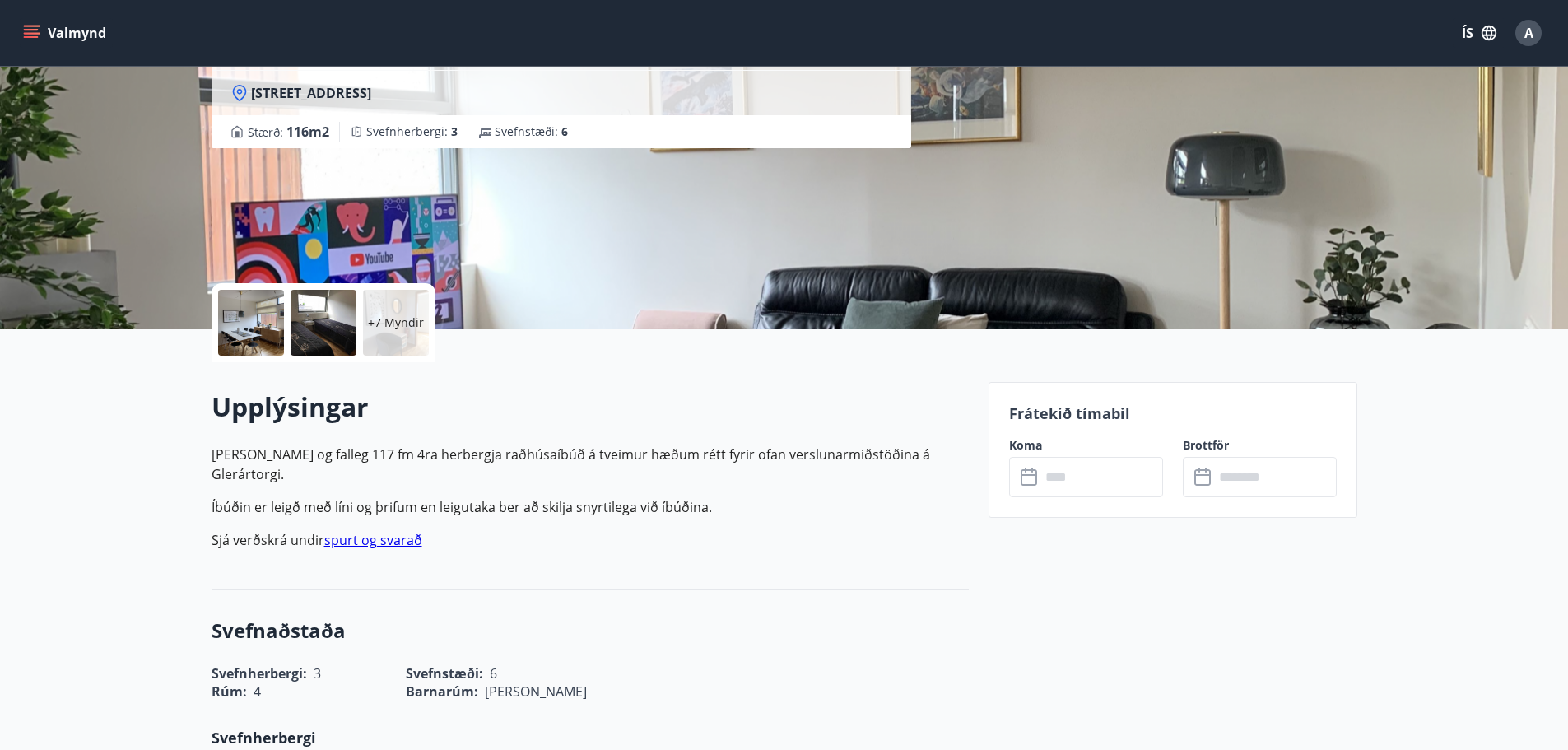
click at [1098, 456] on div "Koma ​ ​" at bounding box center [1075, 466] width 174 height 60
click at [1075, 472] on input "text" at bounding box center [1101, 477] width 123 height 40
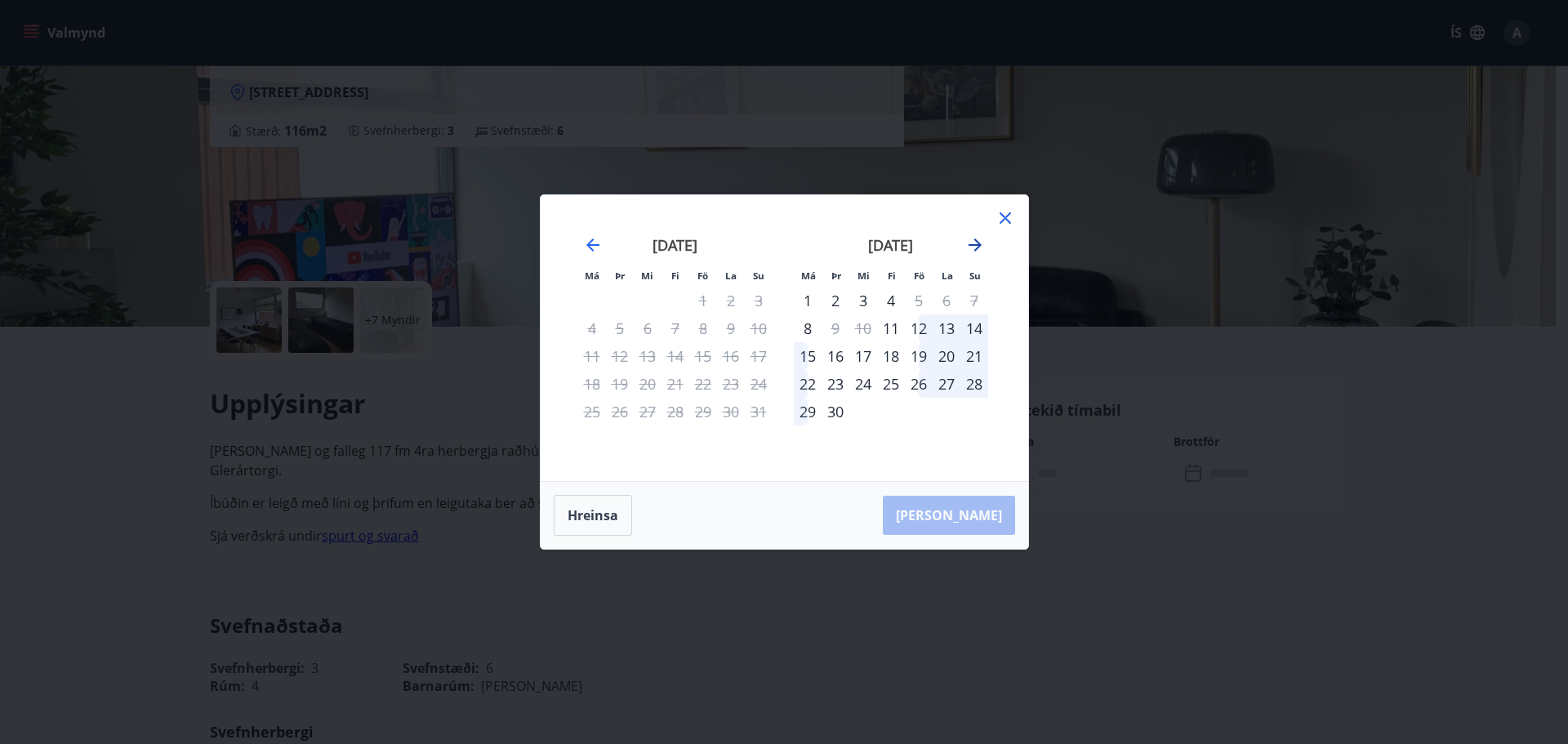
click at [972, 245] on icon "Move forward to switch to the next month." at bounding box center [975, 244] width 13 height 13
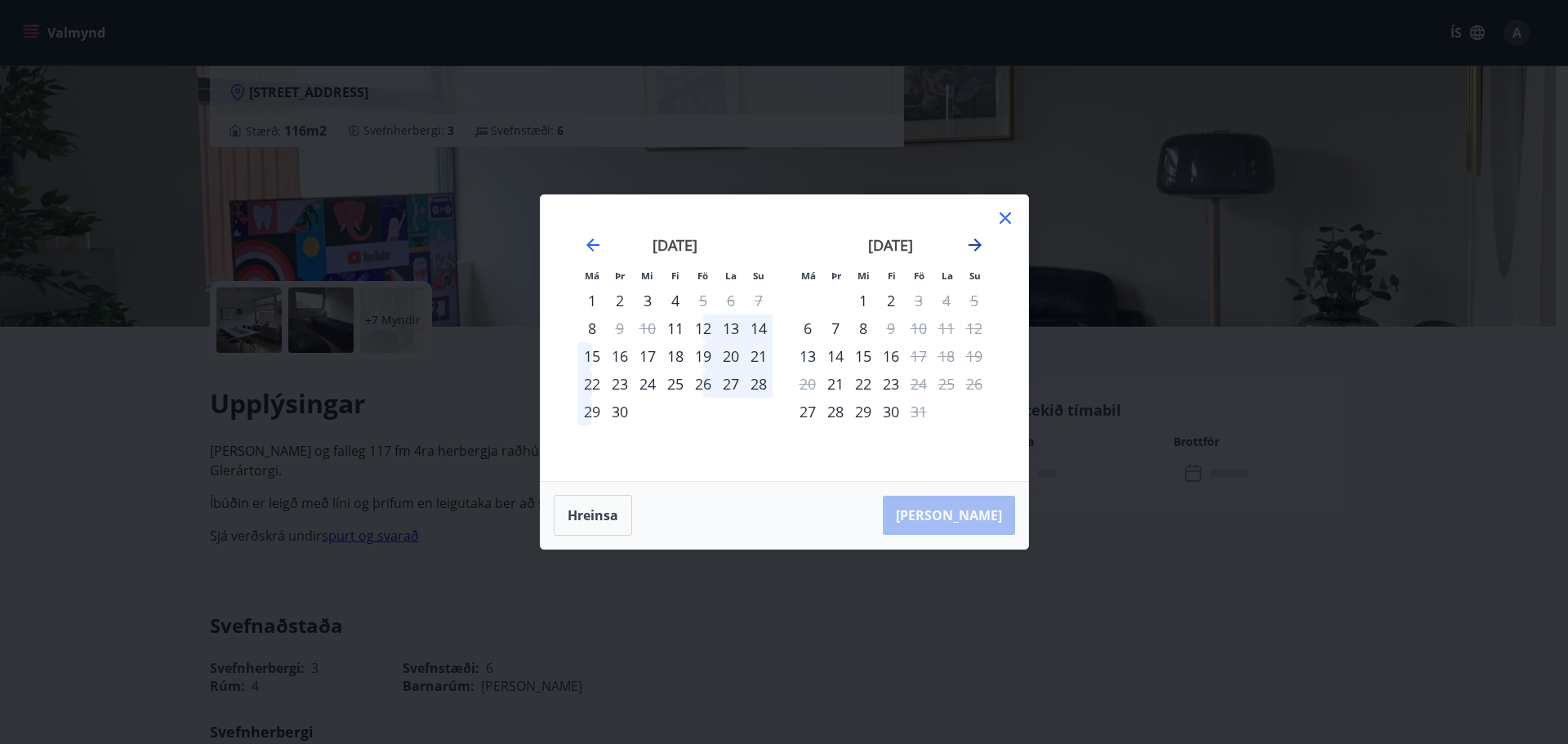
click at [972, 245] on icon "Move forward to switch to the next month." at bounding box center [975, 244] width 13 height 13
click at [980, 249] on icon "Move forward to switch to the next month." at bounding box center [975, 245] width 20 height 20
click at [1004, 218] on icon at bounding box center [1005, 217] width 20 height 20
